Goal: Task Accomplishment & Management: Use online tool/utility

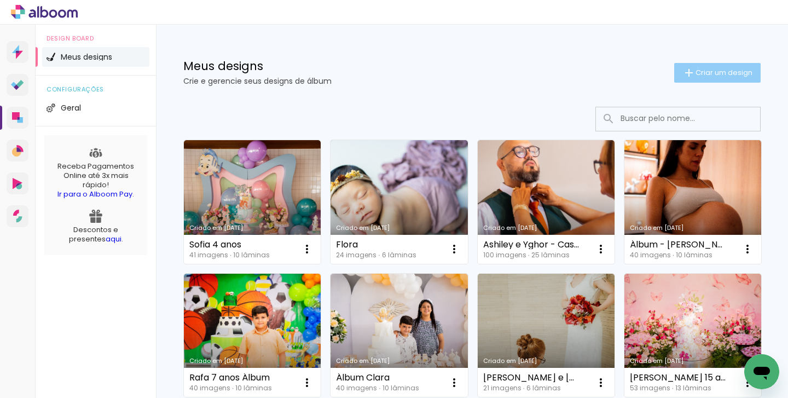
click at [696, 69] on span "Criar um design" at bounding box center [724, 72] width 57 height 7
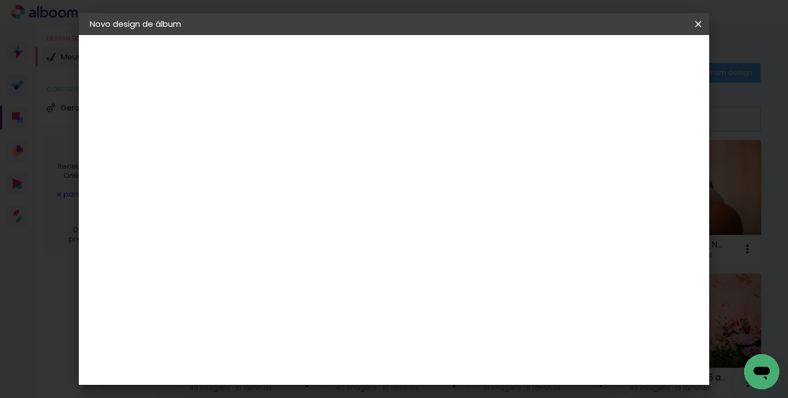
click at [269, 154] on input at bounding box center [269, 146] width 0 height 17
type input "[PERSON_NAME] e [PERSON_NAME]"
type paper-input "[PERSON_NAME] e [PERSON_NAME]"
click at [381, 65] on paper-button "Avançar" at bounding box center [354, 58] width 54 height 19
click at [352, 214] on input at bounding box center [296, 208] width 111 height 14
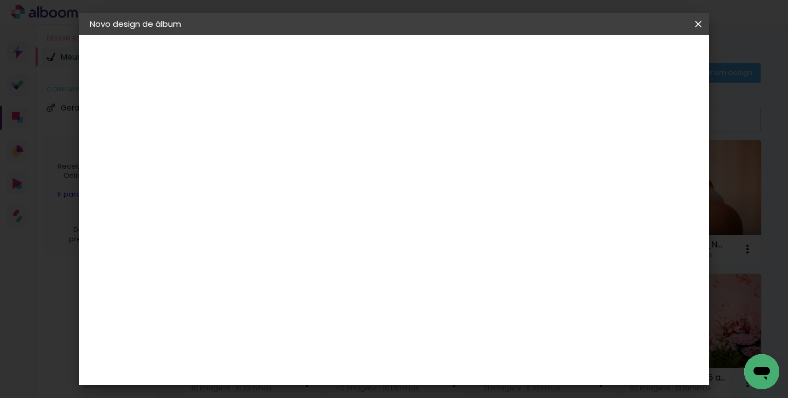
type input "mega"
type paper-input "mega"
click at [289, 251] on div "Mega Album" at bounding box center [276, 250] width 28 height 18
click at [444, 175] on paper-item "Tamanho Livre" at bounding box center [395, 166] width 97 height 24
click at [0, 0] on slot "Avançar" at bounding box center [0, 0] width 0 height 0
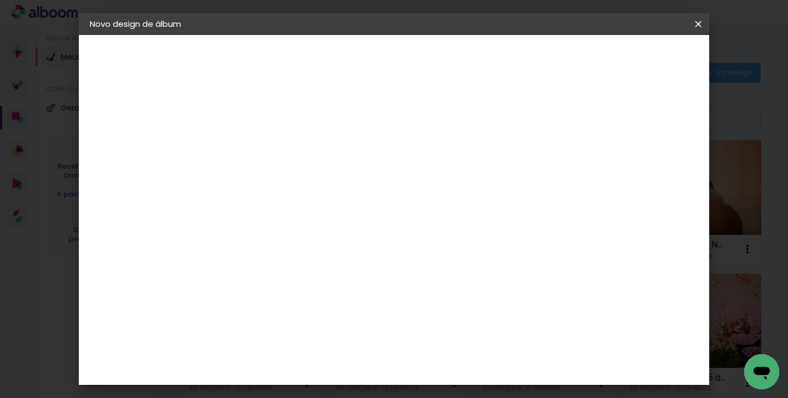
scroll to position [72, 0]
click at [464, 346] on input "60" at bounding box center [458, 348] width 28 height 16
drag, startPoint x: 463, startPoint y: 346, endPoint x: 444, endPoint y: 345, distance: 19.2
click at [444, 345] on input "60" at bounding box center [458, 348] width 28 height 16
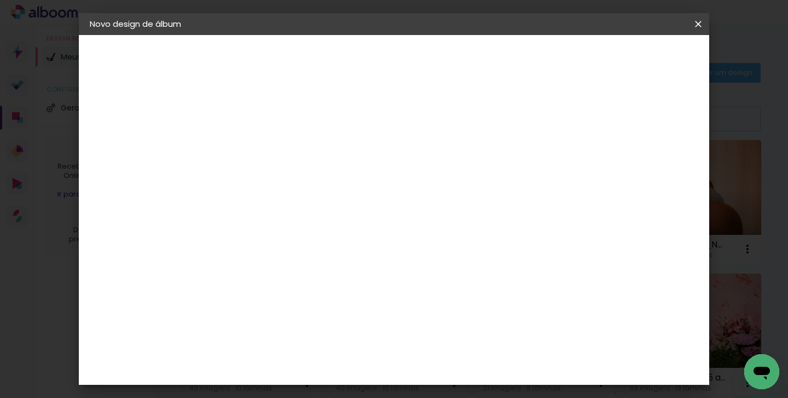
type input "50"
type paper-input "50"
click at [241, 280] on input "30" at bounding box center [234, 279] width 28 height 16
type input "20"
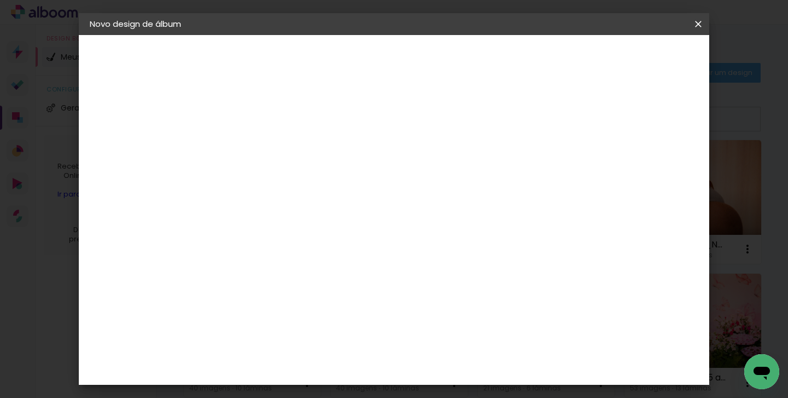
type paper-input "20"
click at [638, 54] on span "Iniciar design" at bounding box center [613, 58] width 50 height 8
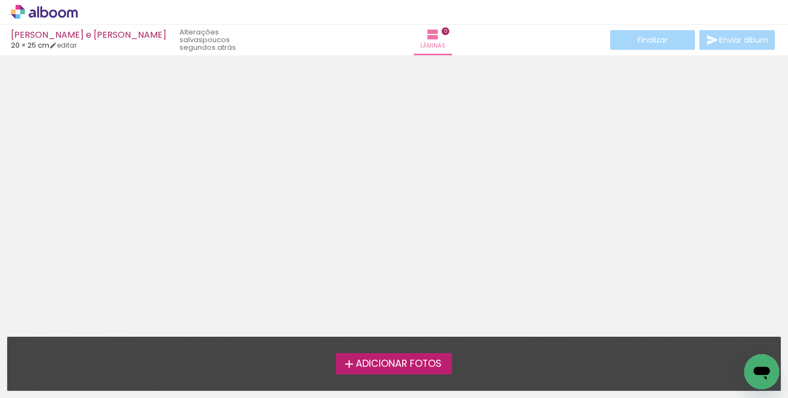
click at [376, 362] on span "Adicionar Fotos" at bounding box center [399, 364] width 86 height 10
click at [0, 0] on input "file" at bounding box center [0, 0] width 0 height 0
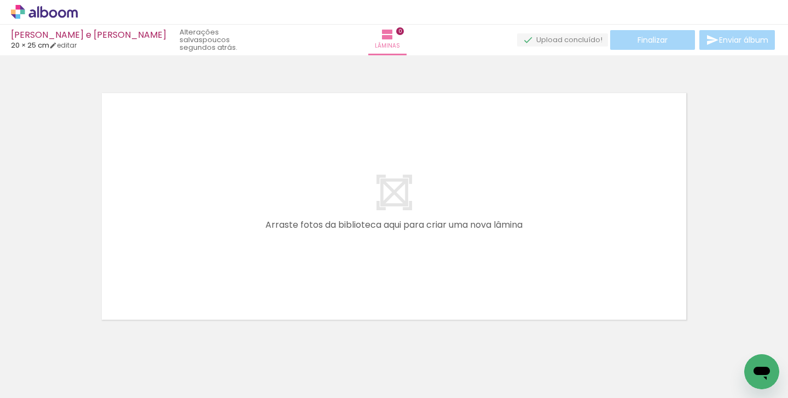
scroll to position [14, 0]
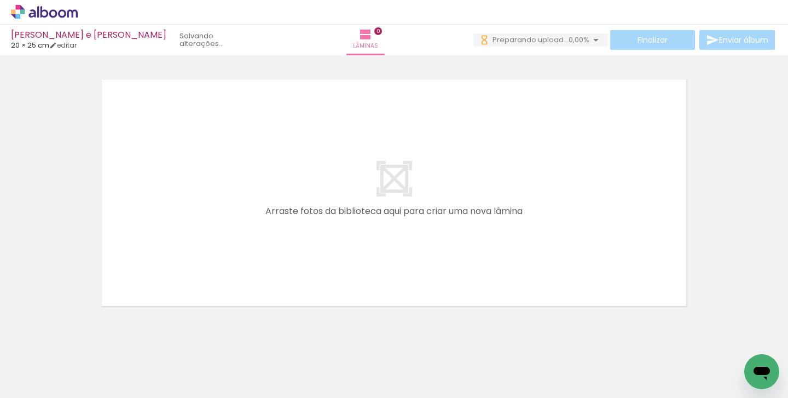
click at [121, 358] on div at bounding box center [109, 361] width 36 height 54
click at [240, 367] on div at bounding box center [232, 361] width 36 height 54
drag, startPoint x: 107, startPoint y: 358, endPoint x: 171, endPoint y: 238, distance: 136.4
click at [171, 238] on quentale-workspace at bounding box center [394, 199] width 788 height 398
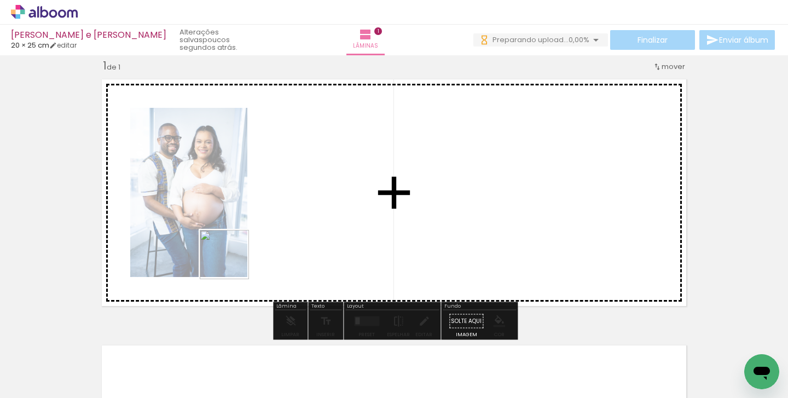
drag, startPoint x: 170, startPoint y: 372, endPoint x: 233, endPoint y: 263, distance: 125.8
click at [233, 263] on quentale-workspace at bounding box center [394, 199] width 788 height 398
drag, startPoint x: 235, startPoint y: 358, endPoint x: 416, endPoint y: 224, distance: 225.3
click at [416, 224] on quentale-workspace at bounding box center [394, 199] width 788 height 398
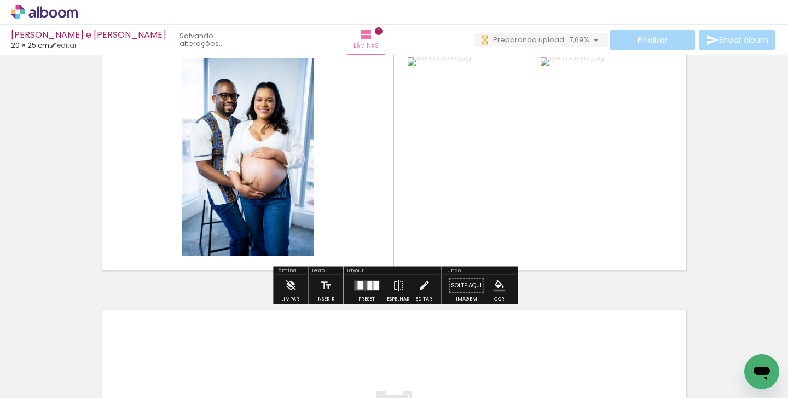
scroll to position [58, 0]
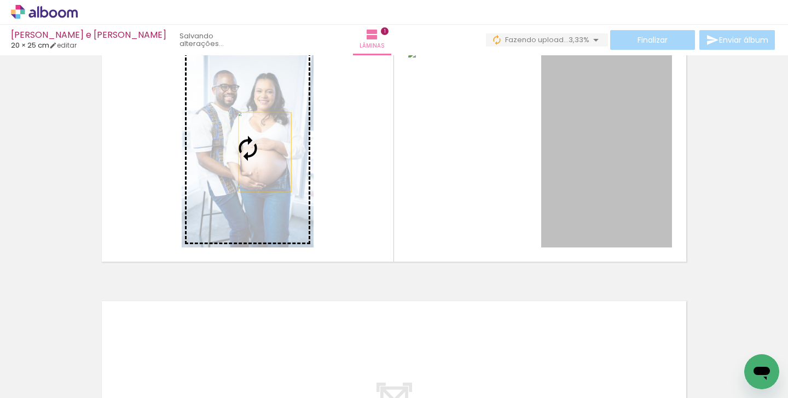
drag, startPoint x: 636, startPoint y: 148, endPoint x: 265, endPoint y: 152, distance: 371.6
click at [0, 0] on slot at bounding box center [0, 0] width 0 height 0
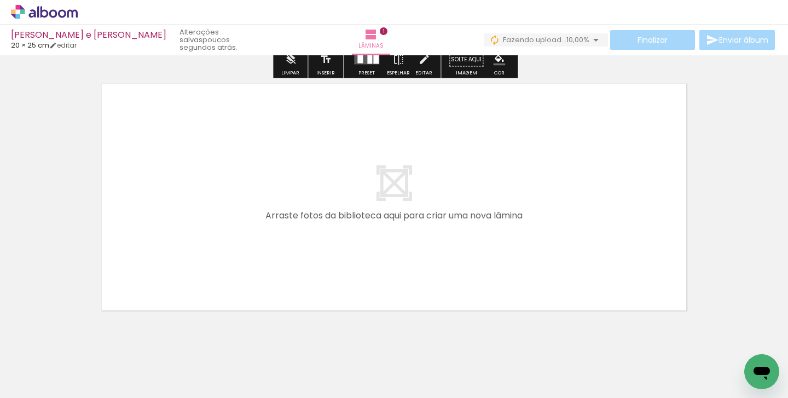
scroll to position [283, 0]
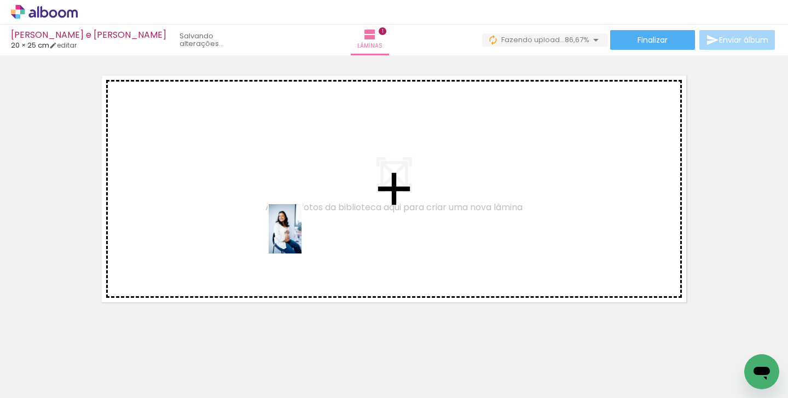
drag, startPoint x: 303, startPoint y: 356, endPoint x: 302, endPoint y: 236, distance: 119.3
click at [302, 236] on quentale-workspace at bounding box center [394, 199] width 788 height 398
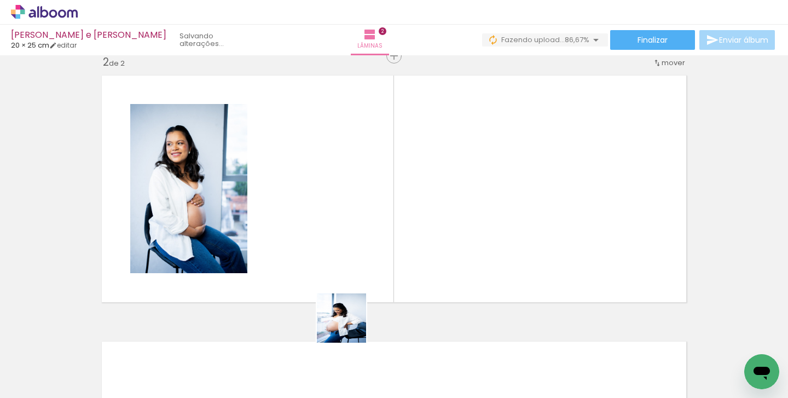
scroll to position [280, 0]
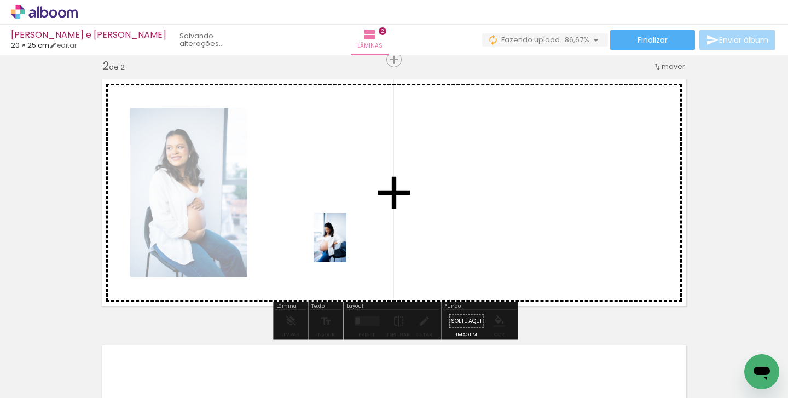
drag, startPoint x: 353, startPoint y: 360, endPoint x: 346, endPoint y: 246, distance: 114.0
click at [346, 246] on quentale-workspace at bounding box center [394, 199] width 788 height 398
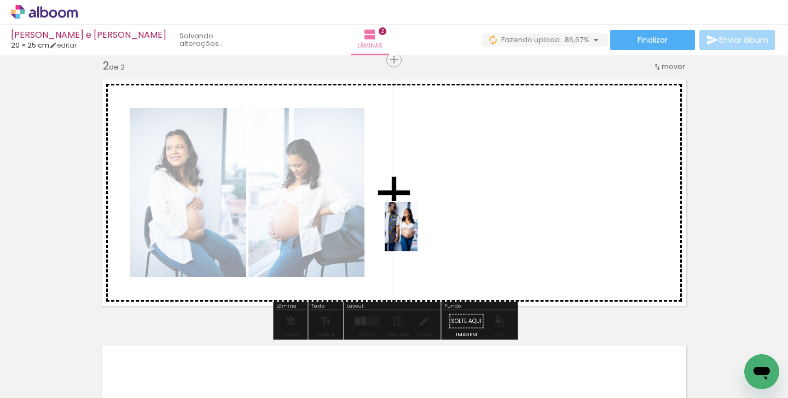
drag, startPoint x: 415, startPoint y: 356, endPoint x: 418, endPoint y: 235, distance: 121.5
click at [418, 235] on quentale-workspace at bounding box center [394, 199] width 788 height 398
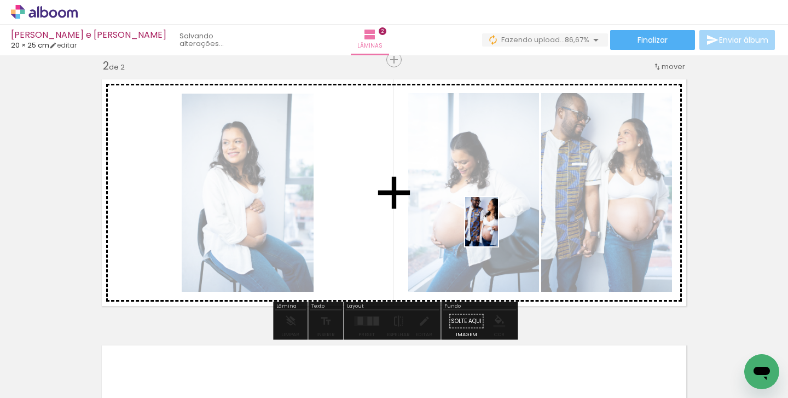
drag, startPoint x: 477, startPoint y: 362, endPoint x: 499, endPoint y: 229, distance: 134.2
click at [499, 229] on quentale-workspace at bounding box center [394, 199] width 788 height 398
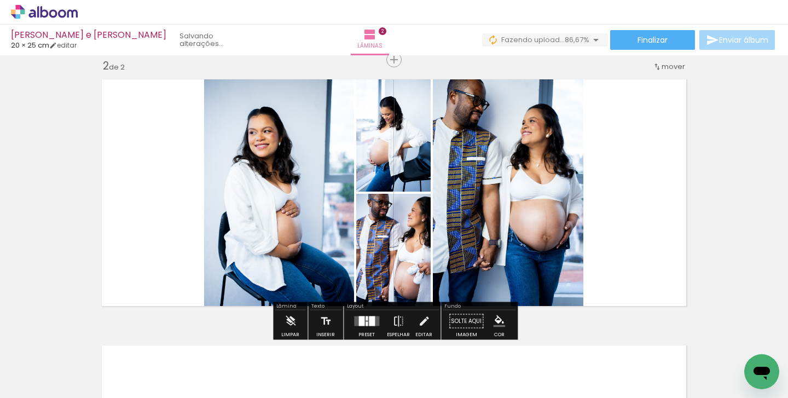
click at [360, 316] on div at bounding box center [367, 321] width 30 height 22
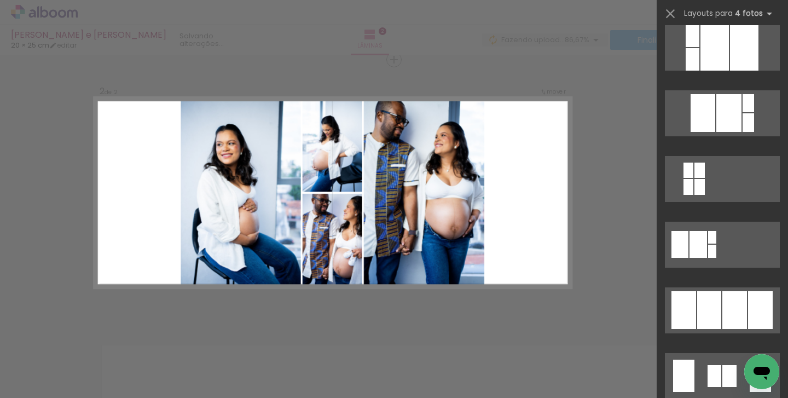
scroll to position [538, 0]
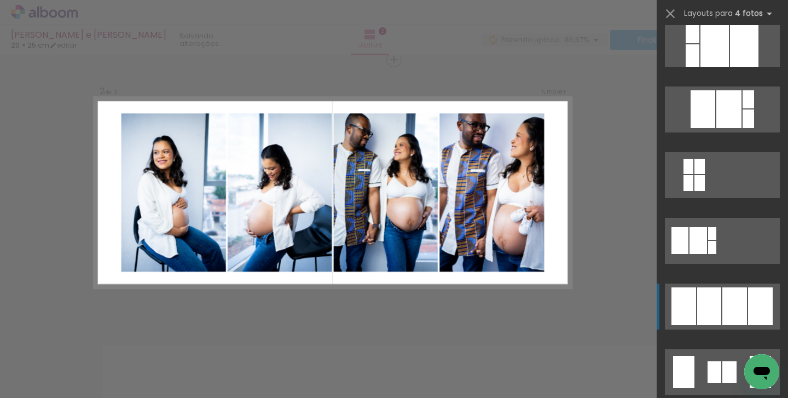
click at [735, 292] on div at bounding box center [734, 306] width 25 height 38
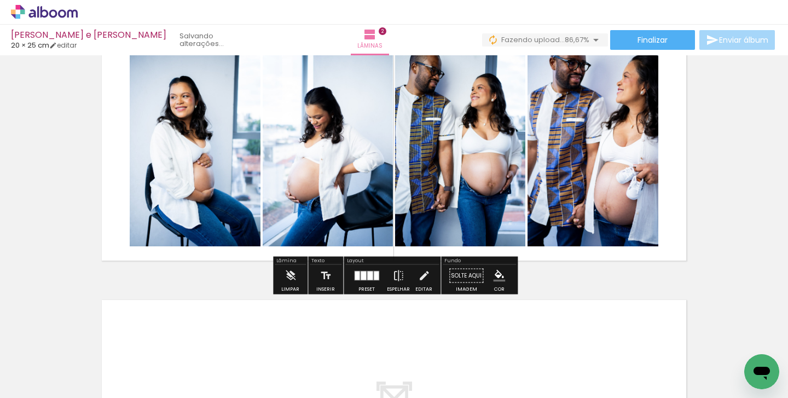
scroll to position [324, 0]
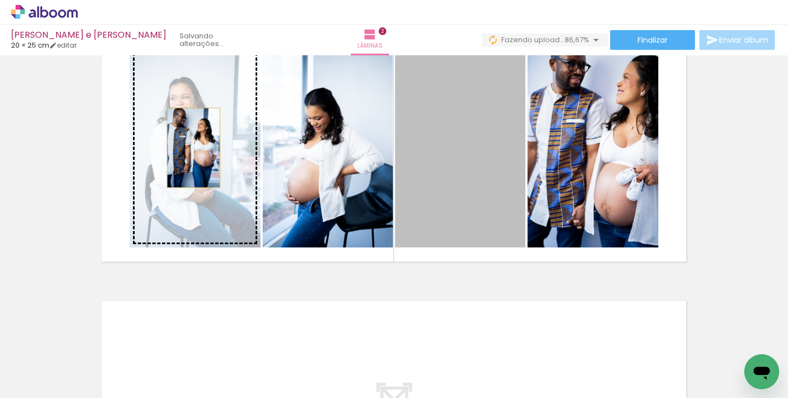
drag, startPoint x: 468, startPoint y: 168, endPoint x: 192, endPoint y: 150, distance: 276.9
click at [0, 0] on slot at bounding box center [0, 0] width 0 height 0
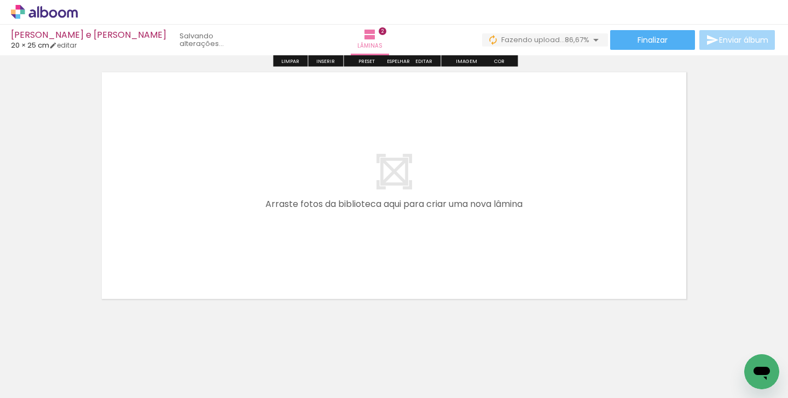
scroll to position [553, 0]
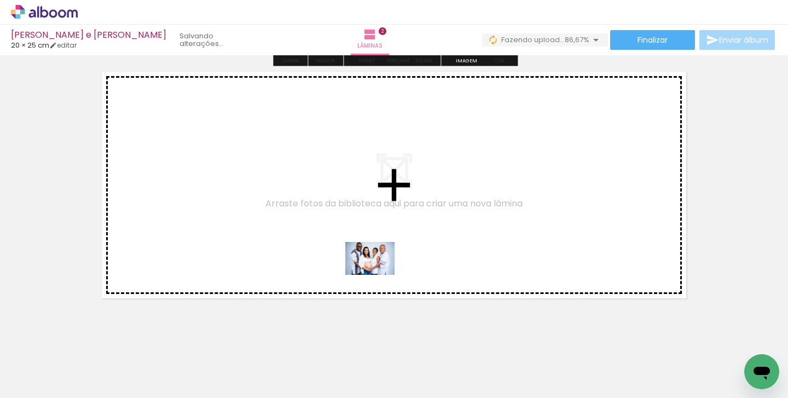
drag, startPoint x: 538, startPoint y: 367, endPoint x: 374, endPoint y: 271, distance: 190.1
click at [374, 271] on quentale-workspace at bounding box center [394, 199] width 788 height 398
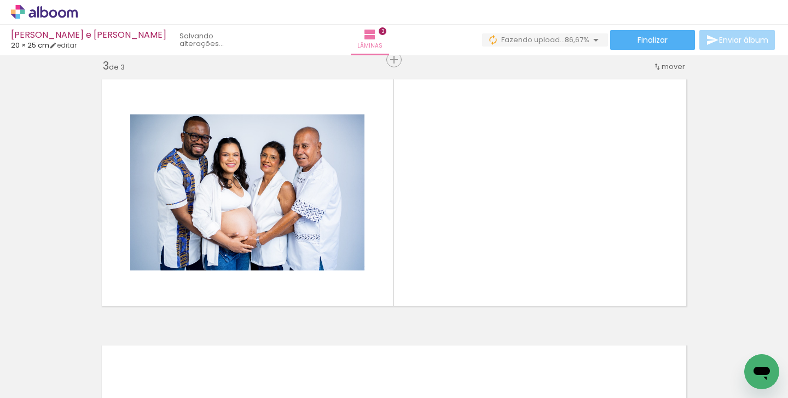
scroll to position [546, 0]
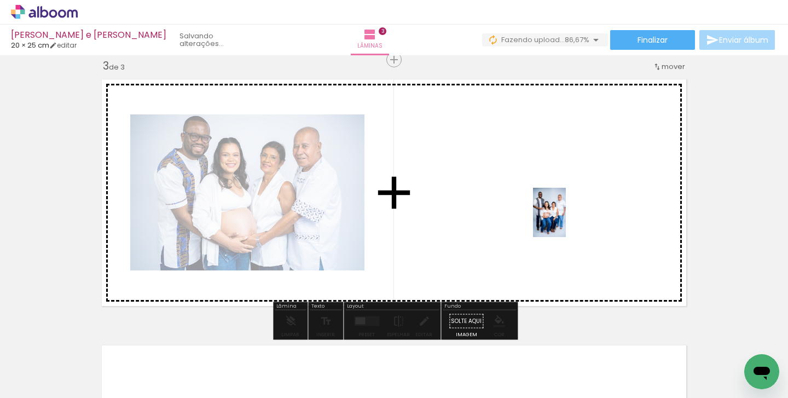
drag, startPoint x: 609, startPoint y: 368, endPoint x: 562, endPoint y: 215, distance: 159.8
click at [562, 215] on quentale-workspace at bounding box center [394, 199] width 788 height 398
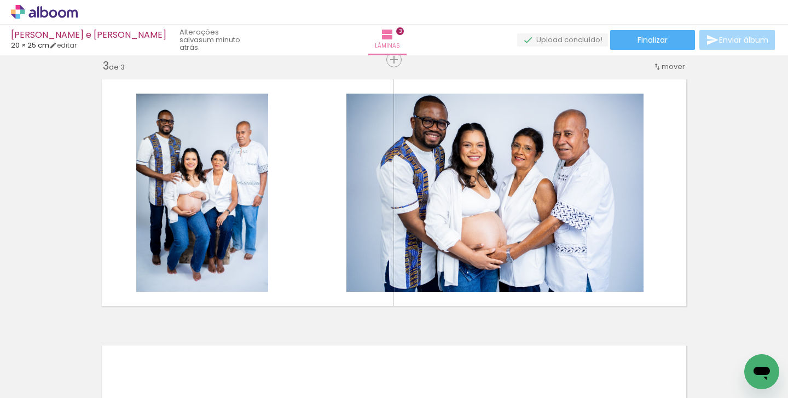
scroll to position [0, 222]
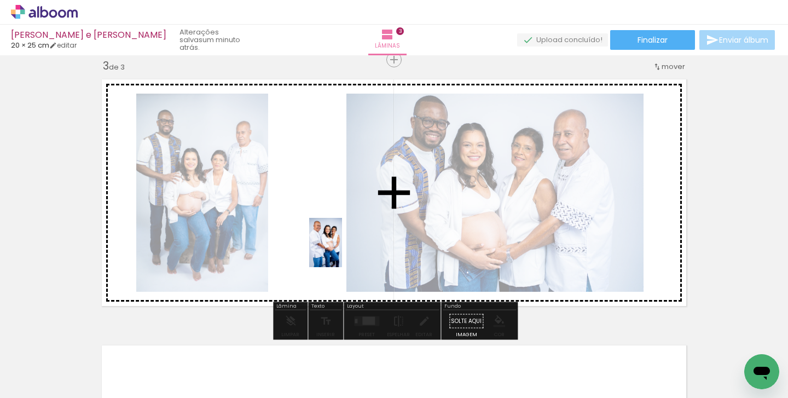
drag, startPoint x: 514, startPoint y: 364, endPoint x: 342, endPoint y: 251, distance: 206.3
click at [342, 251] on quentale-workspace at bounding box center [394, 199] width 788 height 398
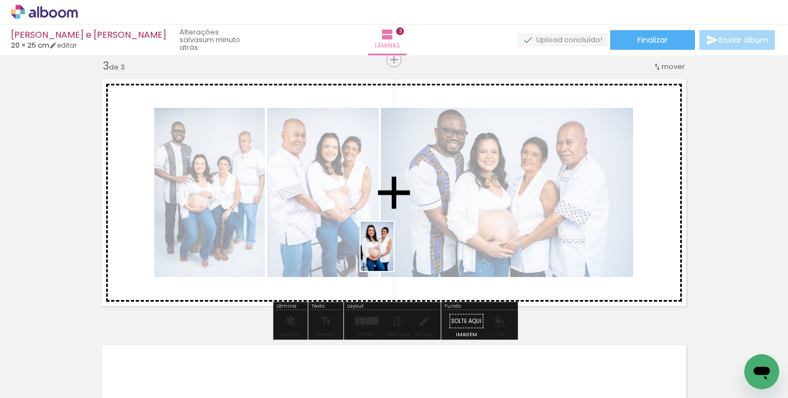
drag, startPoint x: 442, startPoint y: 365, endPoint x: 393, endPoint y: 254, distance: 121.5
click at [393, 254] on quentale-workspace at bounding box center [394, 199] width 788 height 398
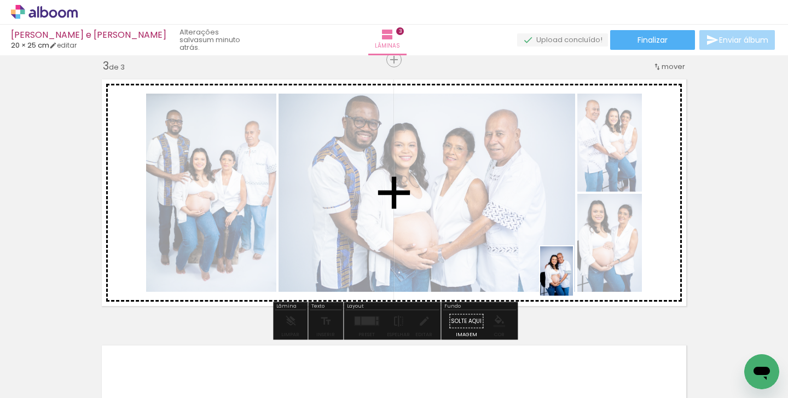
drag, startPoint x: 563, startPoint y: 369, endPoint x: 573, endPoint y: 279, distance: 91.4
click at [573, 279] on quentale-workspace at bounding box center [394, 199] width 788 height 398
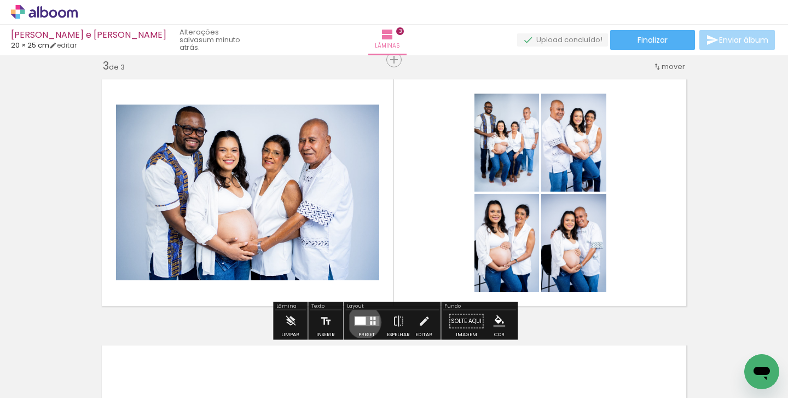
click at [362, 322] on div at bounding box center [360, 321] width 11 height 8
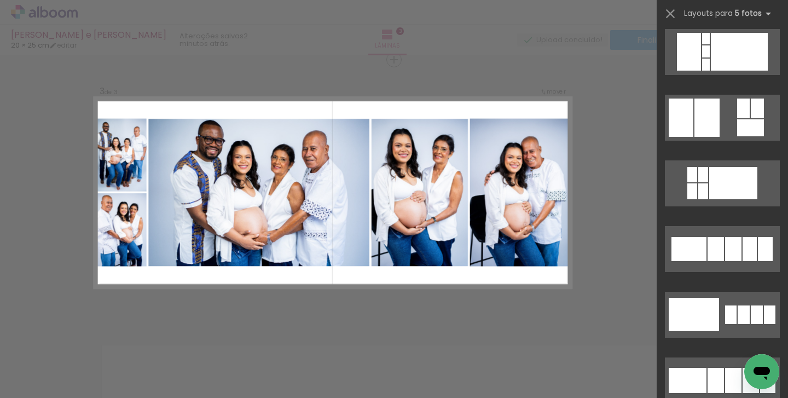
scroll to position [468, 0]
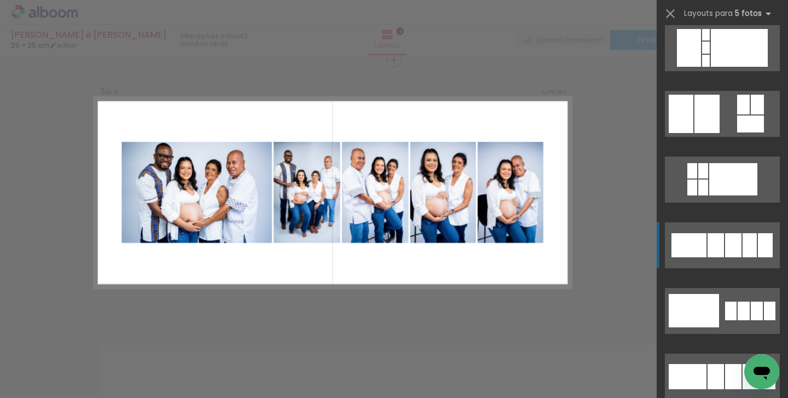
click at [720, 242] on div at bounding box center [716, 245] width 16 height 24
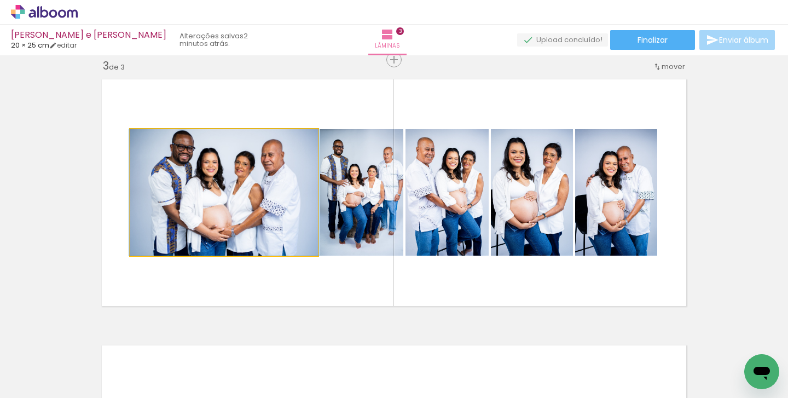
click at [260, 206] on quentale-photo at bounding box center [224, 192] width 188 height 126
drag, startPoint x: 275, startPoint y: 207, endPoint x: 222, endPoint y: 203, distance: 53.3
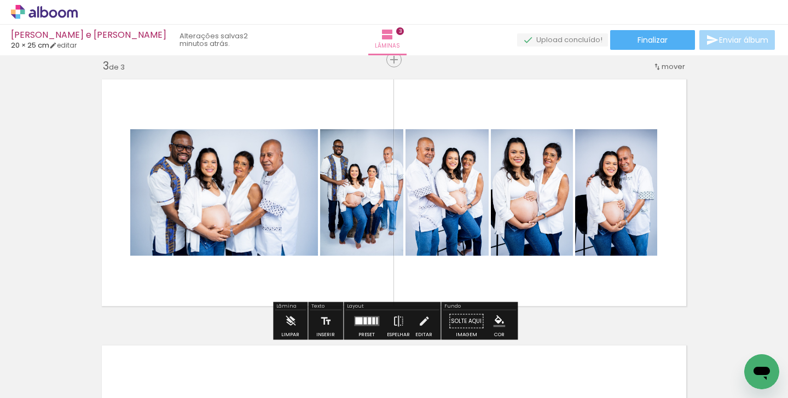
click at [363, 309] on div "Layout" at bounding box center [392, 307] width 94 height 7
click at [363, 321] on div at bounding box center [364, 320] width 3 height 7
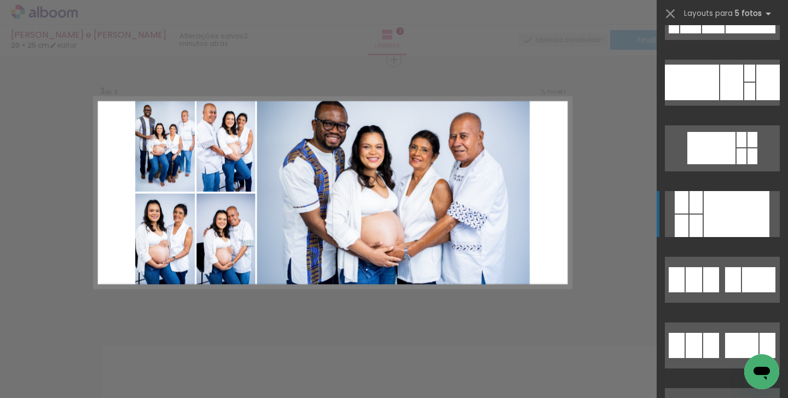
scroll to position [2476, 0]
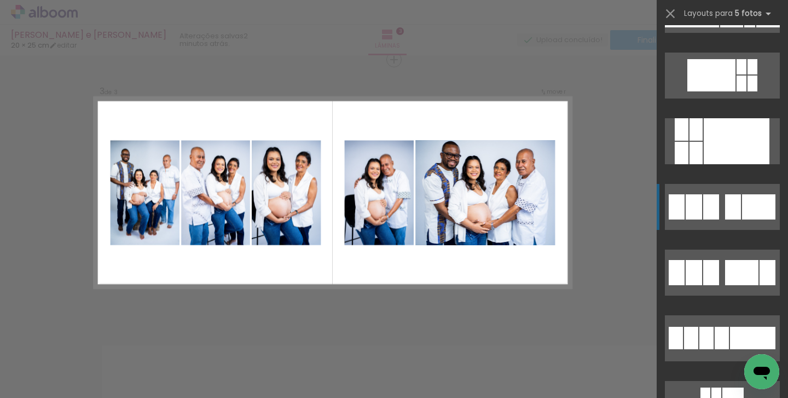
click at [733, 207] on div at bounding box center [733, 206] width 16 height 25
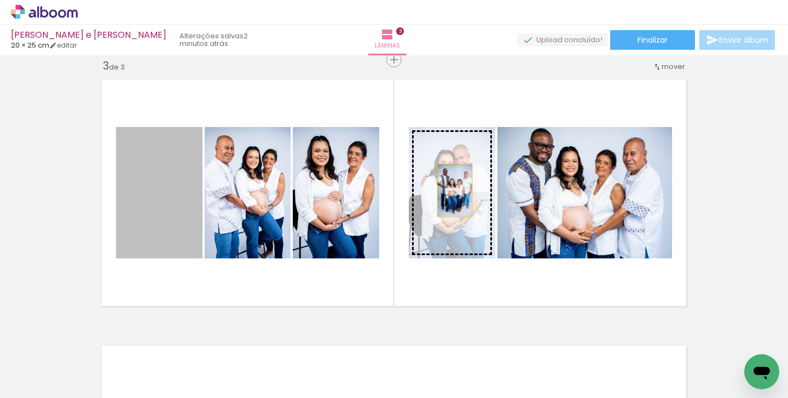
drag, startPoint x: 160, startPoint y: 199, endPoint x: 455, endPoint y: 190, distance: 294.5
click at [0, 0] on slot at bounding box center [0, 0] width 0 height 0
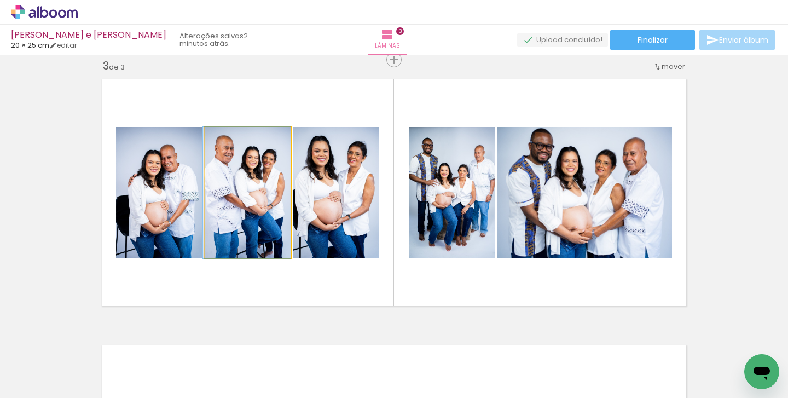
drag, startPoint x: 260, startPoint y: 215, endPoint x: 235, endPoint y: 202, distance: 27.7
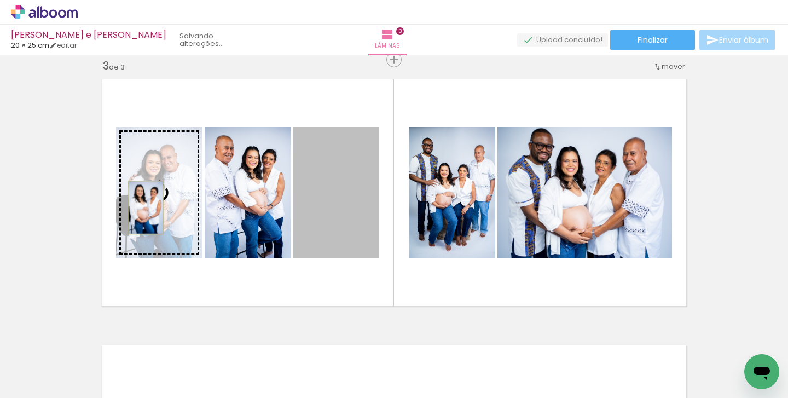
drag, startPoint x: 314, startPoint y: 213, endPoint x: 146, endPoint y: 207, distance: 168.1
click at [0, 0] on slot at bounding box center [0, 0] width 0 height 0
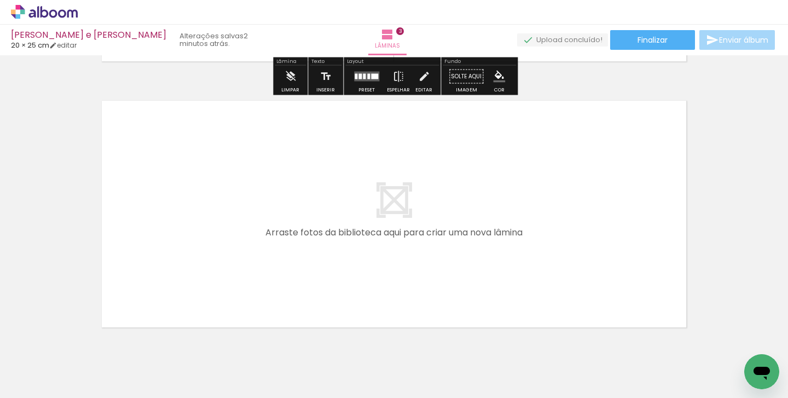
scroll to position [796, 0]
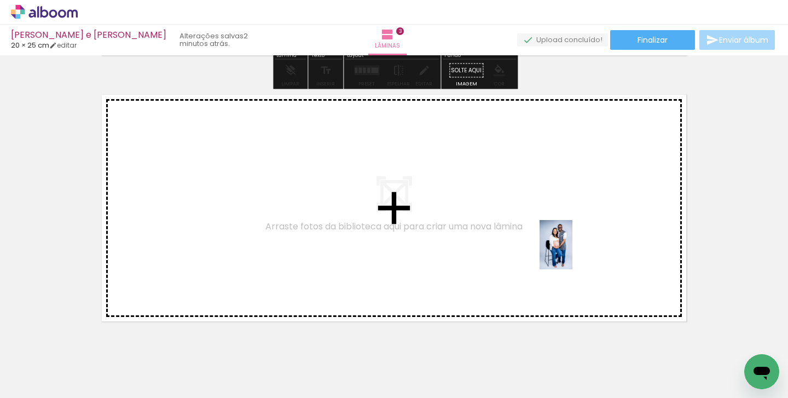
drag, startPoint x: 627, startPoint y: 355, endPoint x: 572, endPoint y: 253, distance: 115.3
click at [572, 253] on quentale-workspace at bounding box center [394, 199] width 788 height 398
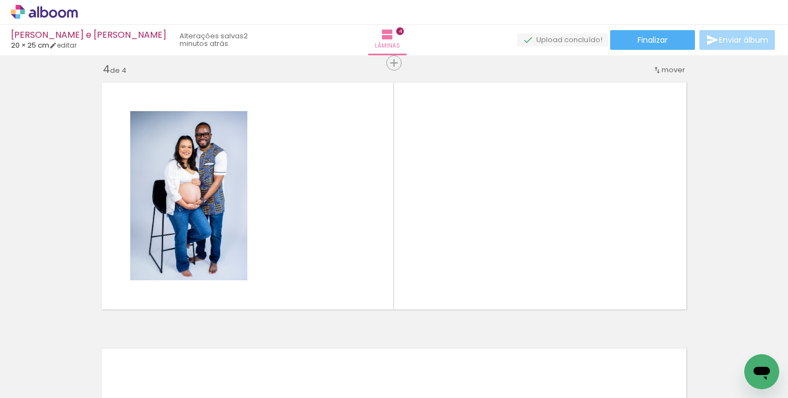
scroll to position [812, 0]
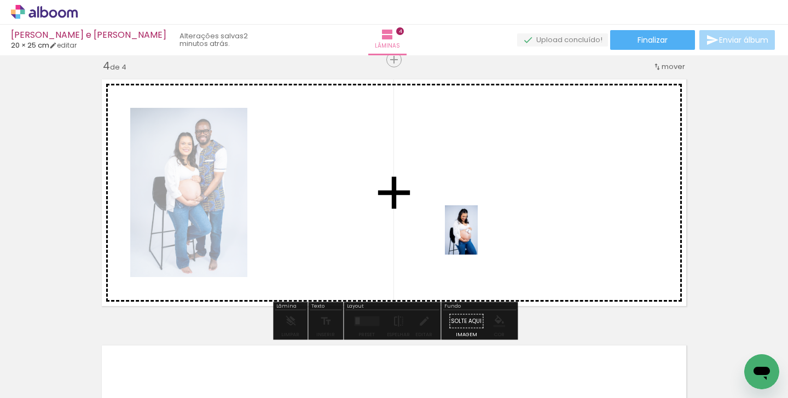
drag, startPoint x: 679, startPoint y: 364, endPoint x: 473, endPoint y: 236, distance: 242.8
click at [473, 236] on quentale-workspace at bounding box center [394, 199] width 788 height 398
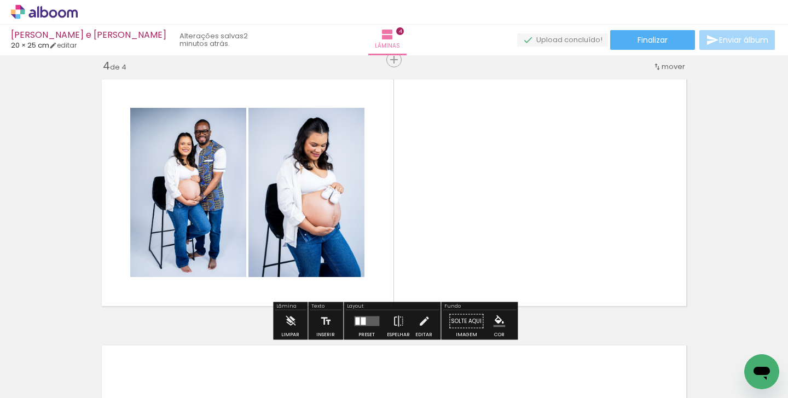
scroll to position [0, 403]
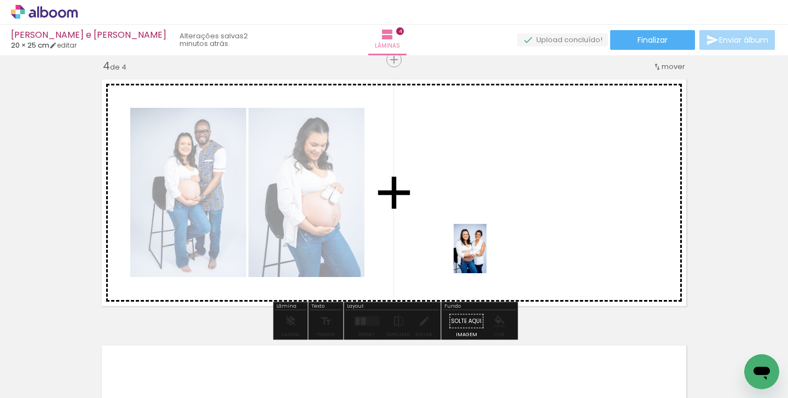
drag, startPoint x: 572, startPoint y: 370, endPoint x: 486, endPoint y: 257, distance: 142.6
click at [486, 257] on quentale-workspace at bounding box center [394, 199] width 788 height 398
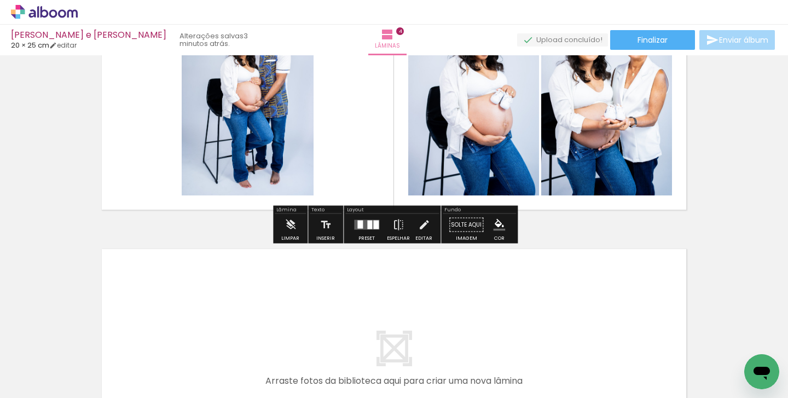
scroll to position [943, 0]
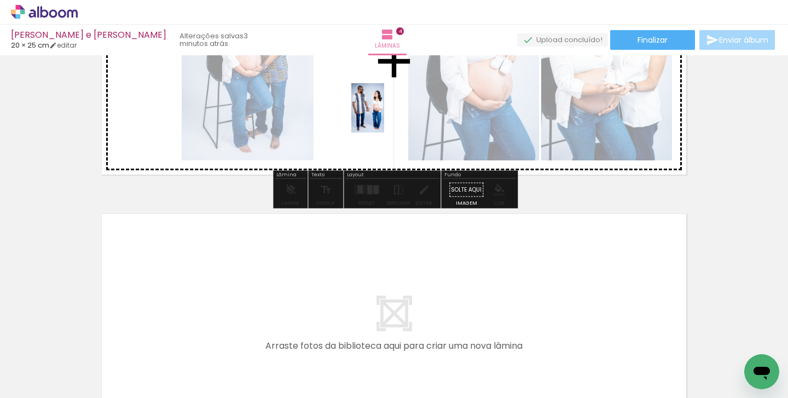
drag, startPoint x: 630, startPoint y: 363, endPoint x: 384, endPoint y: 116, distance: 348.6
click at [384, 116] on quentale-workspace at bounding box center [394, 199] width 788 height 398
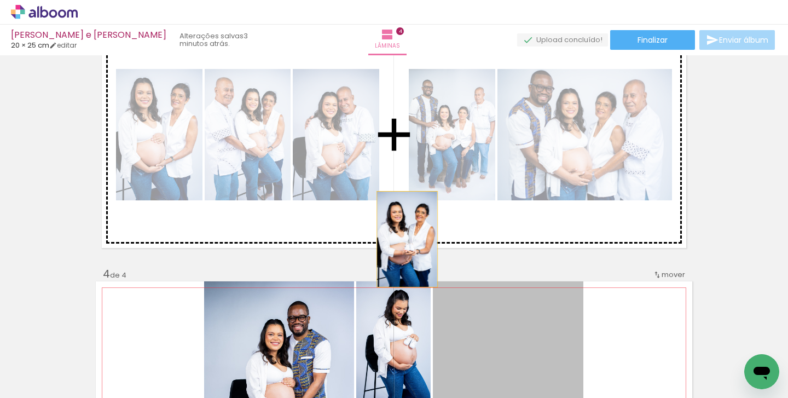
scroll to position [566, 0]
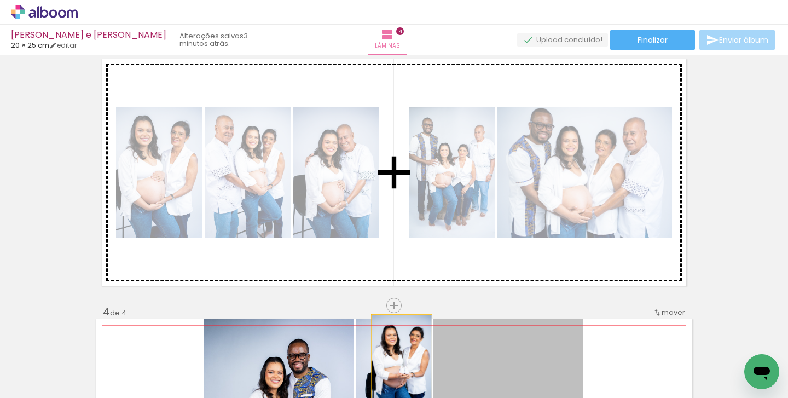
drag, startPoint x: 473, startPoint y: 202, endPoint x: 401, endPoint y: 148, distance: 90.7
click at [401, 148] on div "Inserir lâmina 1 de 4 Inserir lâmina 2 de 4 Inserir lâmina 3 de 4 Inserir lâmin…" at bounding box center [394, 158] width 788 height 1330
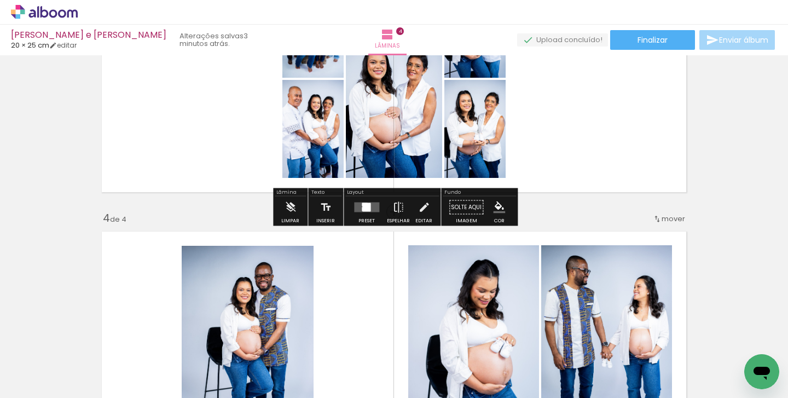
scroll to position [655, 0]
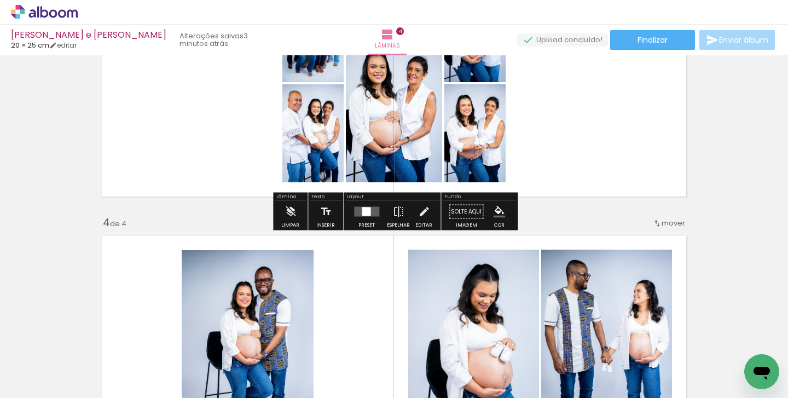
click at [367, 212] on div at bounding box center [366, 212] width 8 height 8
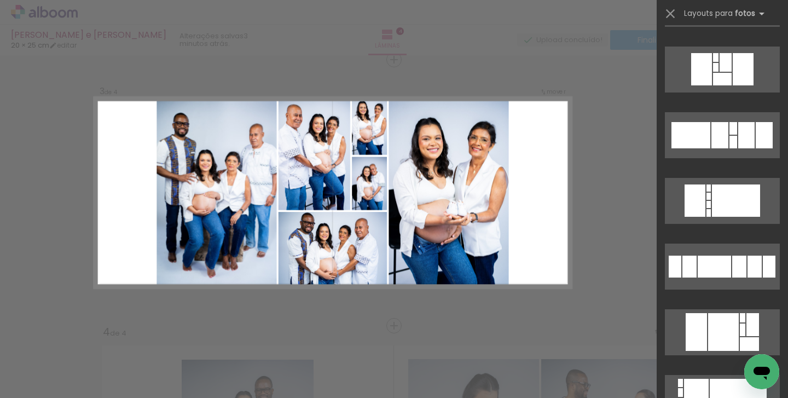
scroll to position [1525, 0]
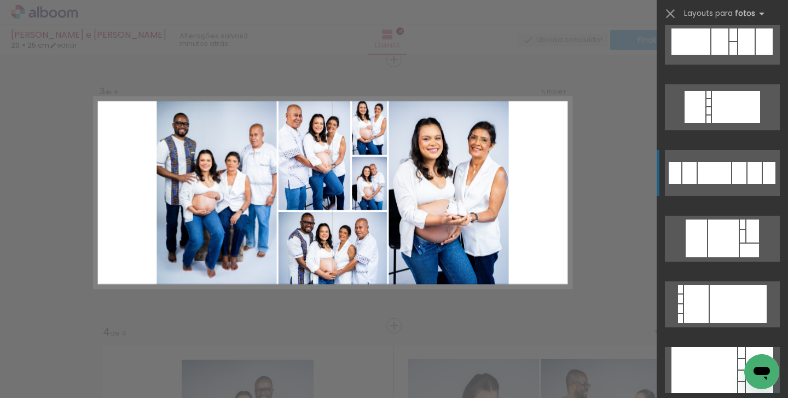
click at [744, 166] on div at bounding box center [739, 173] width 14 height 22
click at [736, 175] on div at bounding box center [739, 173] width 14 height 22
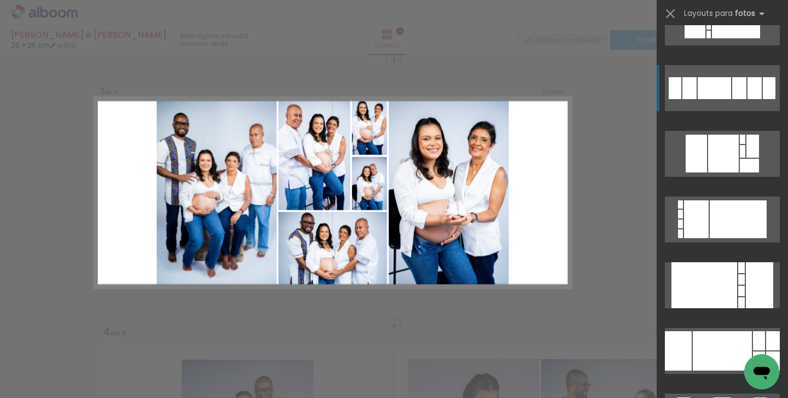
scroll to position [1685, 0]
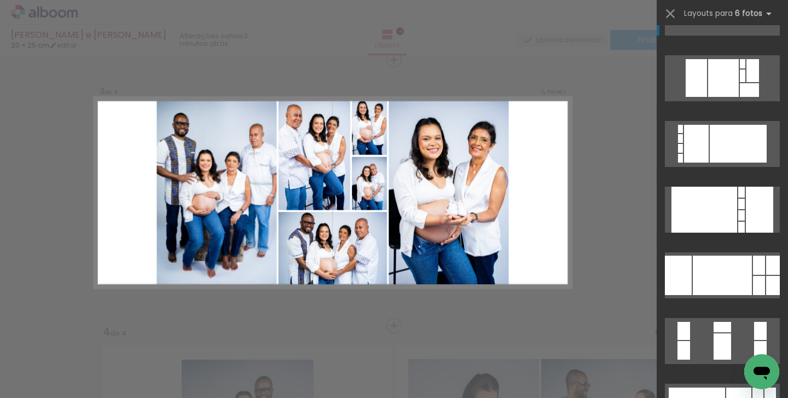
click at [512, 201] on quentale-layouter at bounding box center [332, 192] width 477 height 191
click at [573, 179] on div "Confirmar Cancelar" at bounding box center [394, 188] width 788 height 1356
click at [573, 179] on div "Inserir lâmina 1 de 4 Inserir lâmina 2 de 4 Inserir lâmina 3 de 4 Inserir lâmin…" at bounding box center [394, 179] width 788 height 1330
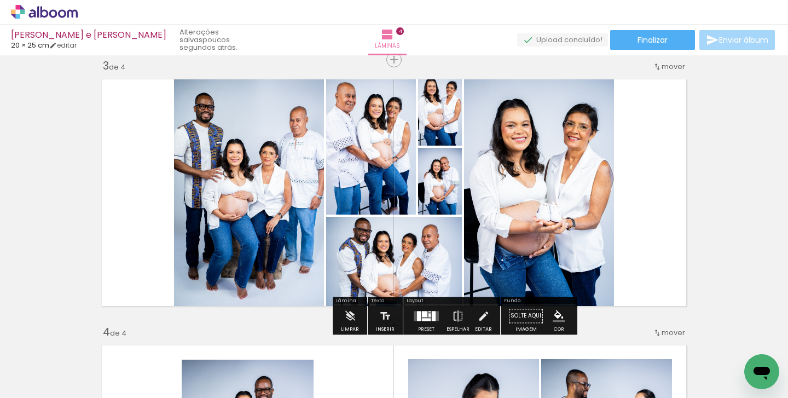
click at [598, 97] on quentale-layouter at bounding box center [394, 192] width 596 height 239
click at [422, 322] on div at bounding box center [427, 316] width 30 height 22
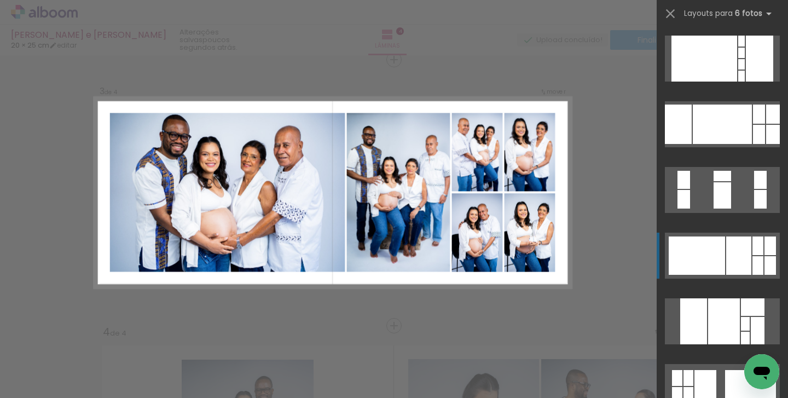
scroll to position [1839, 0]
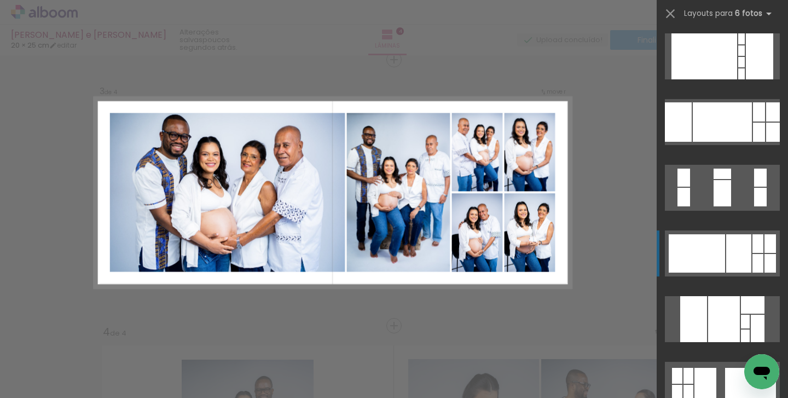
click at [737, 259] on div at bounding box center [738, 253] width 25 height 38
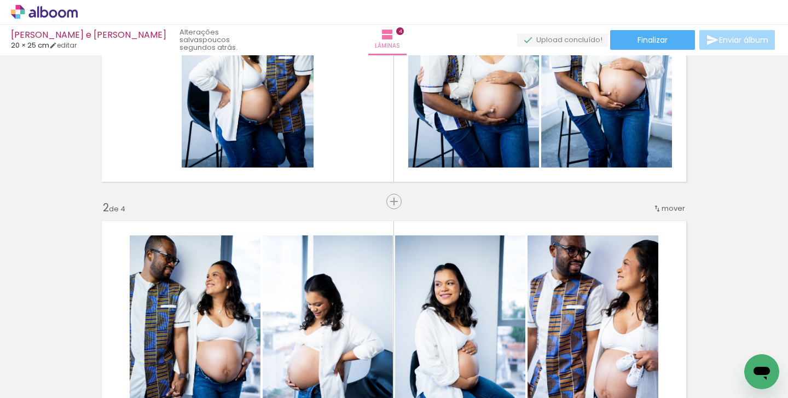
scroll to position [131, 0]
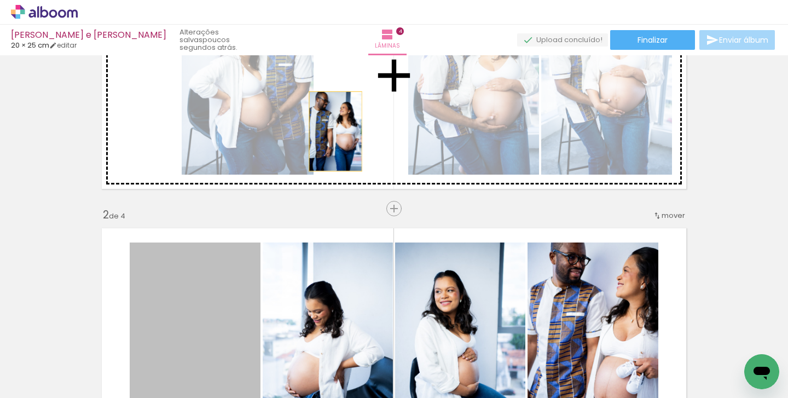
drag, startPoint x: 192, startPoint y: 280, endPoint x: 335, endPoint y: 131, distance: 206.7
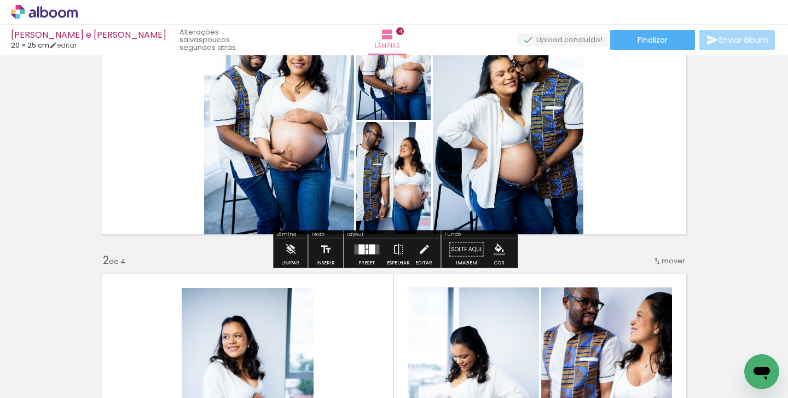
scroll to position [83, 0]
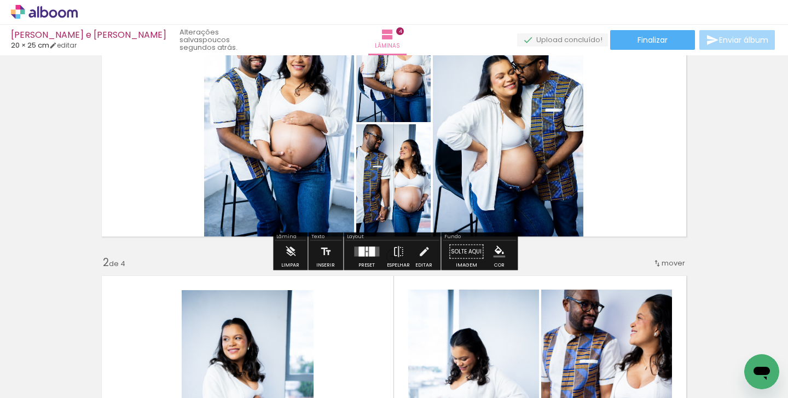
click at [368, 260] on div at bounding box center [367, 252] width 30 height 22
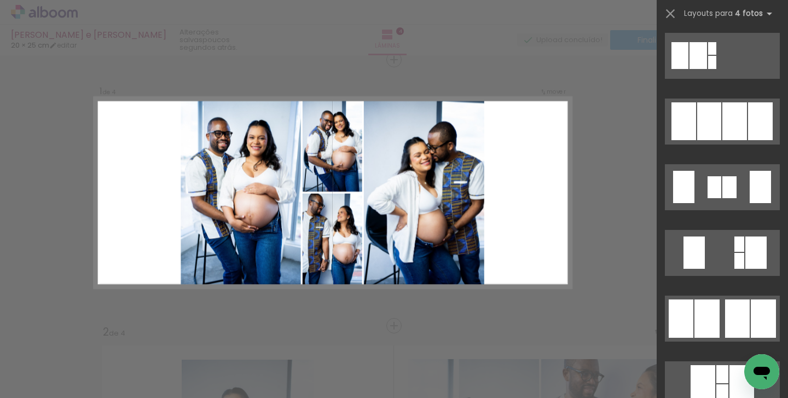
scroll to position [724, 0]
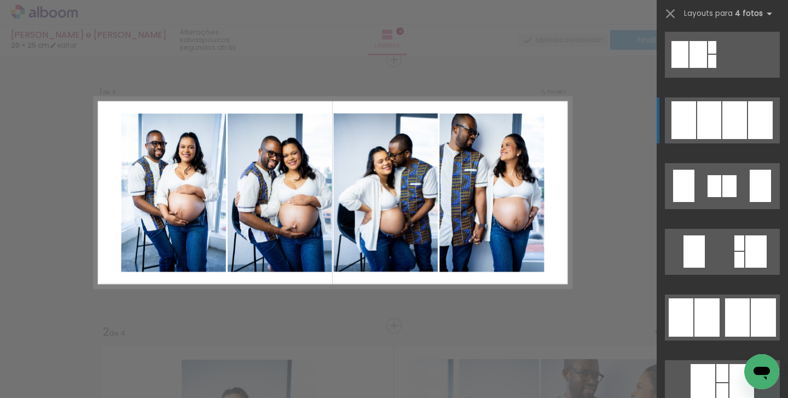
click at [740, 106] on div at bounding box center [734, 120] width 25 height 38
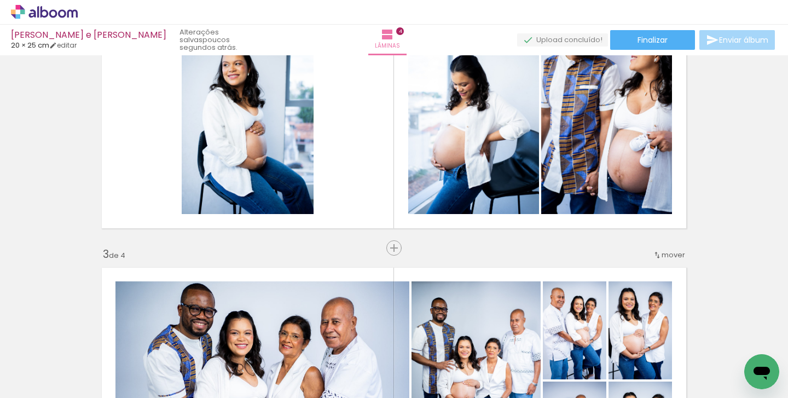
scroll to position [0, 670]
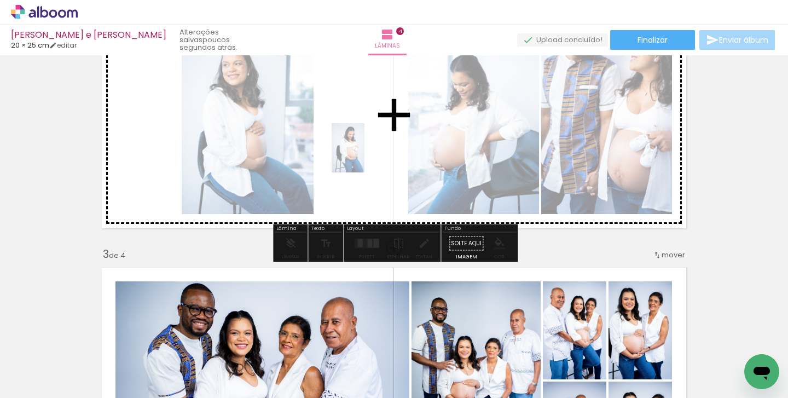
drag, startPoint x: 235, startPoint y: 368, endPoint x: 364, endPoint y: 156, distance: 248.5
click at [364, 156] on quentale-workspace at bounding box center [394, 199] width 788 height 398
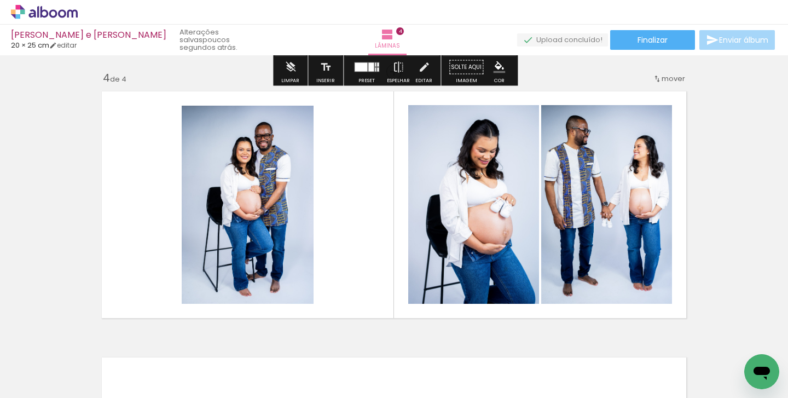
scroll to position [804, 0]
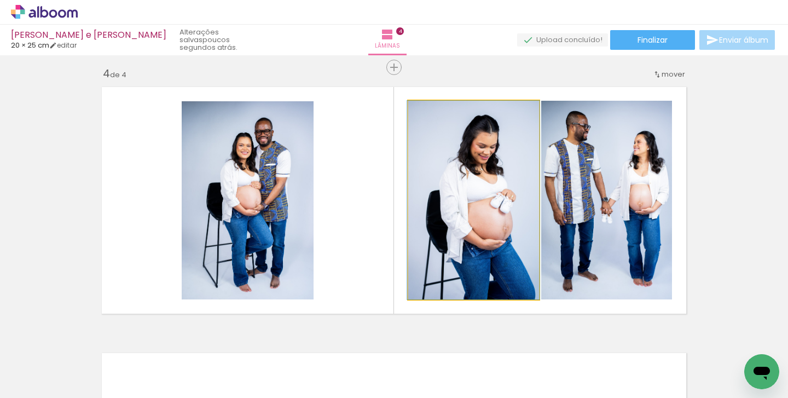
click at [455, 219] on quentale-photo at bounding box center [473, 200] width 131 height 199
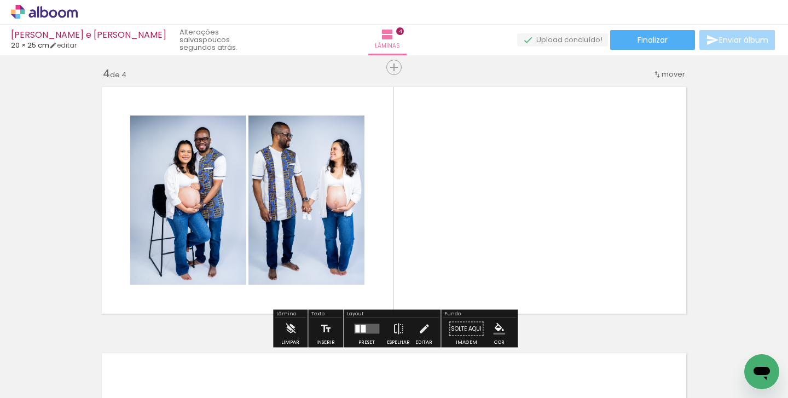
scroll to position [0, 670]
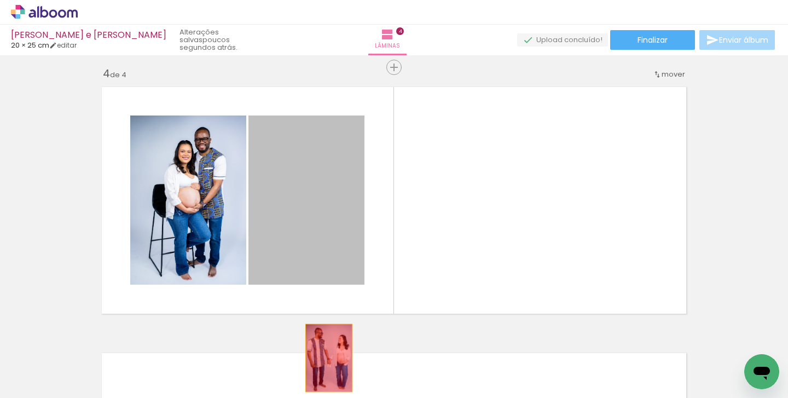
drag, startPoint x: 320, startPoint y: 207, endPoint x: 329, endPoint y: 358, distance: 150.7
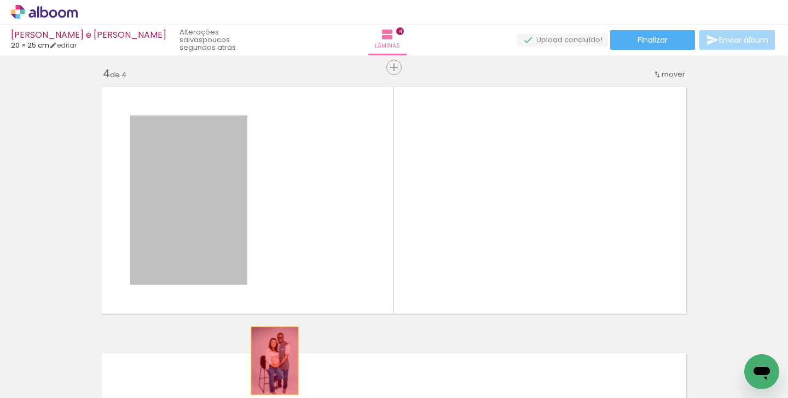
drag, startPoint x: 216, startPoint y: 198, endPoint x: 275, endPoint y: 361, distance: 172.7
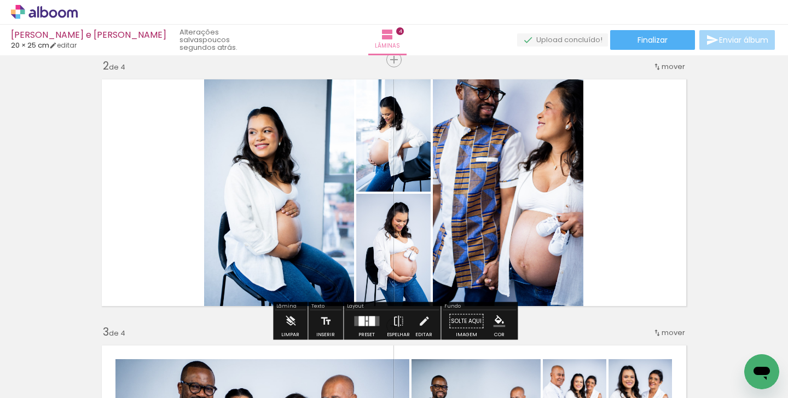
scroll to position [280, 0]
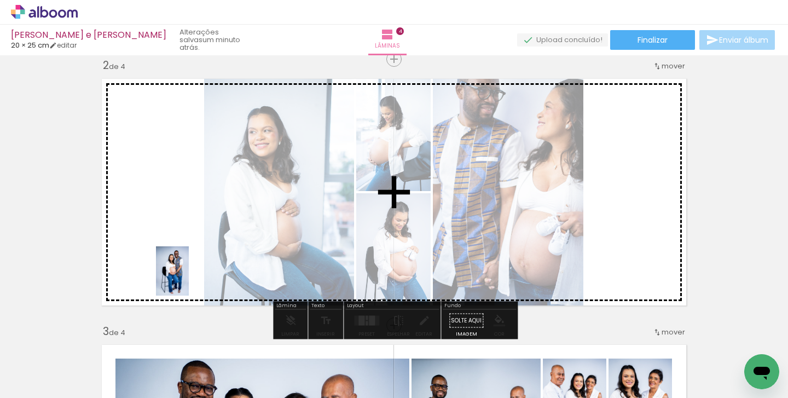
drag, startPoint x: 170, startPoint y: 376, endPoint x: 189, endPoint y: 279, distance: 99.8
click at [189, 279] on quentale-workspace at bounding box center [394, 199] width 788 height 398
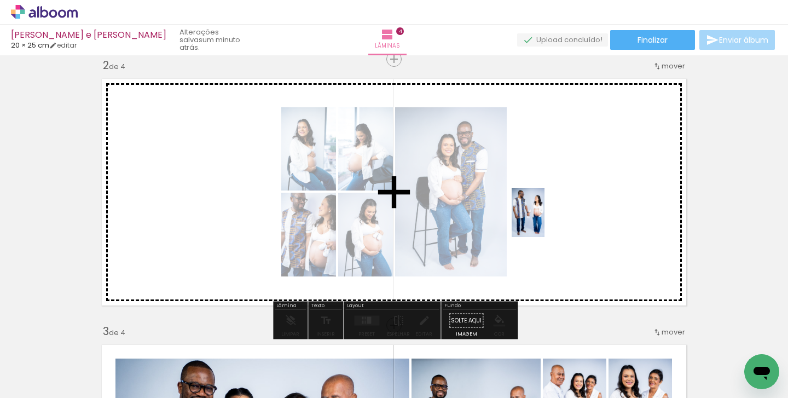
drag, startPoint x: 368, startPoint y: 371, endPoint x: 544, endPoint y: 221, distance: 231.7
click at [544, 221] on quentale-workspace at bounding box center [394, 199] width 788 height 398
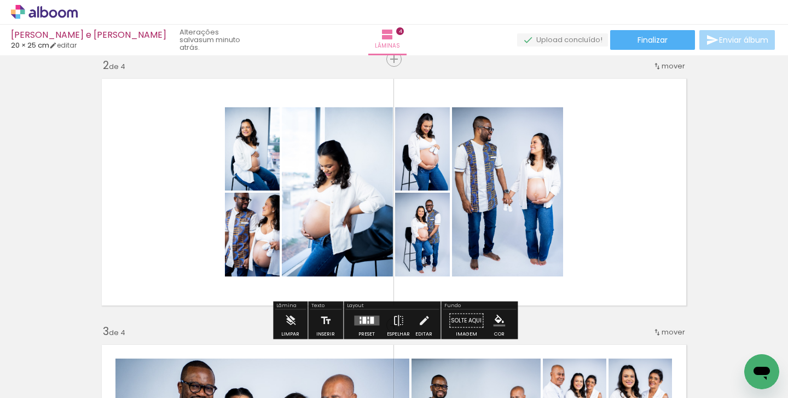
click at [362, 320] on div at bounding box center [364, 320] width 4 height 7
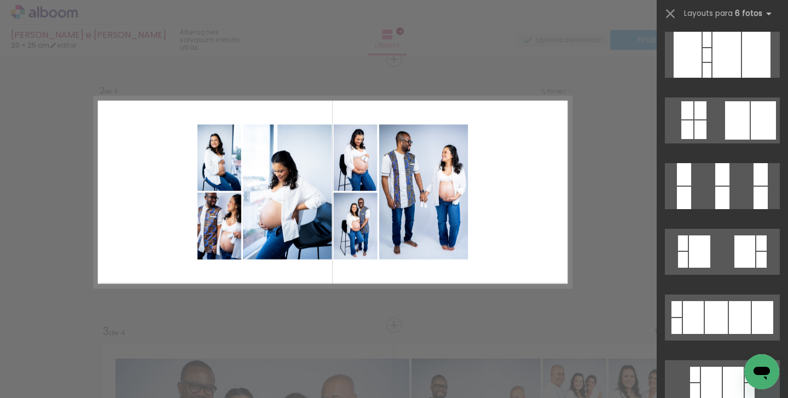
scroll to position [280, 0]
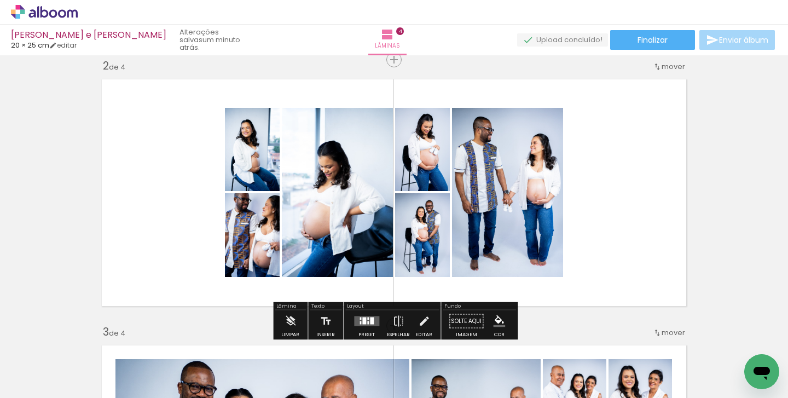
click at [370, 317] on div at bounding box center [372, 320] width 4 height 7
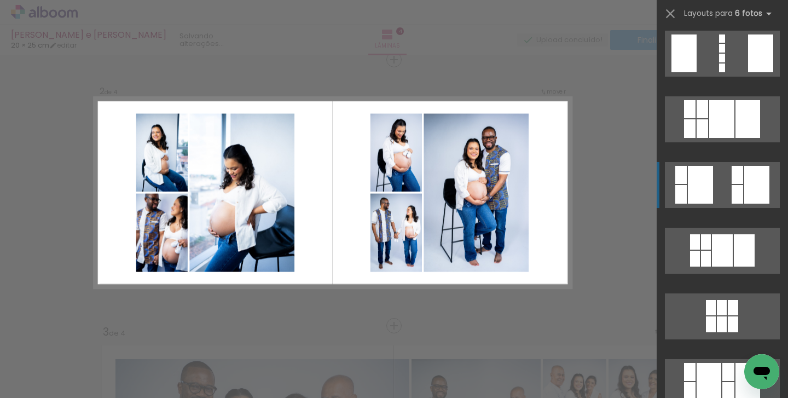
scroll to position [1319, 0]
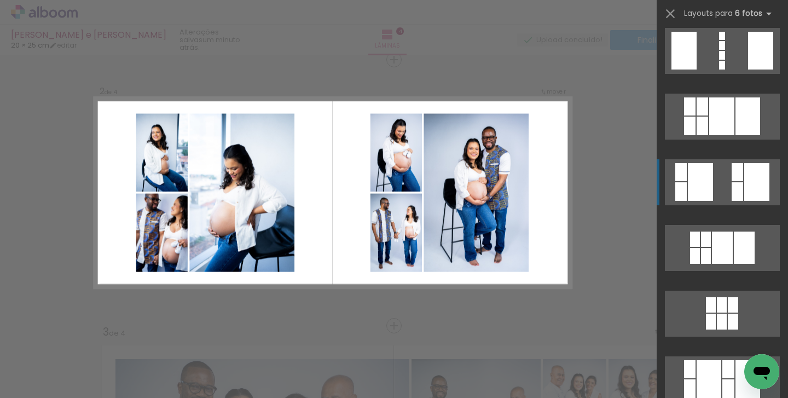
click at [721, 193] on quentale-layouter at bounding box center [722, 182] width 115 height 46
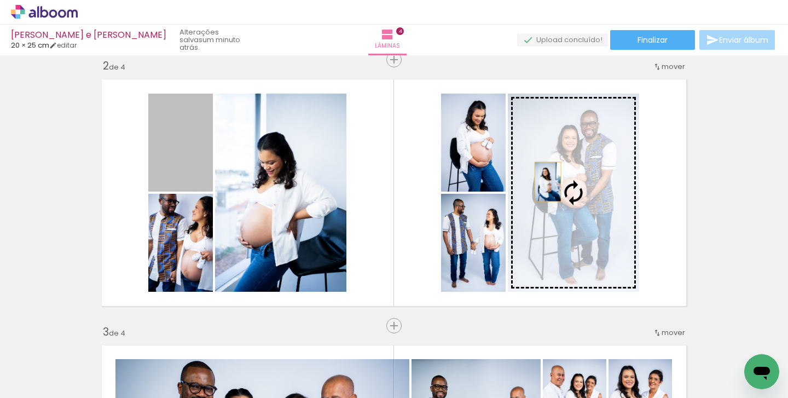
drag, startPoint x: 183, startPoint y: 166, endPoint x: 548, endPoint y: 182, distance: 365.3
click at [0, 0] on slot at bounding box center [0, 0] width 0 height 0
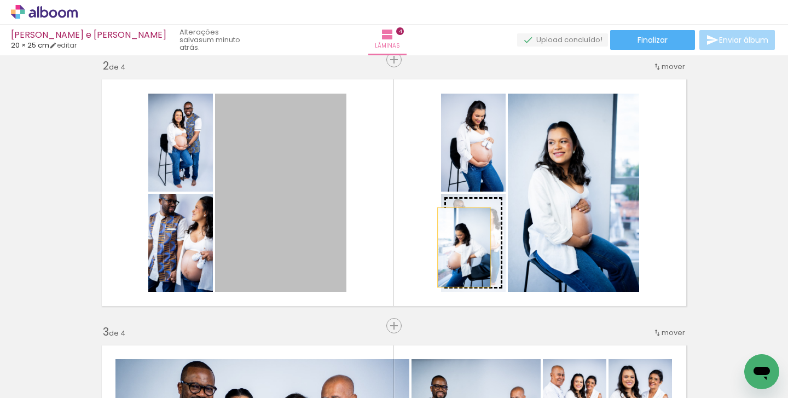
drag, startPoint x: 276, startPoint y: 222, endPoint x: 464, endPoint y: 247, distance: 190.0
click at [0, 0] on slot at bounding box center [0, 0] width 0 height 0
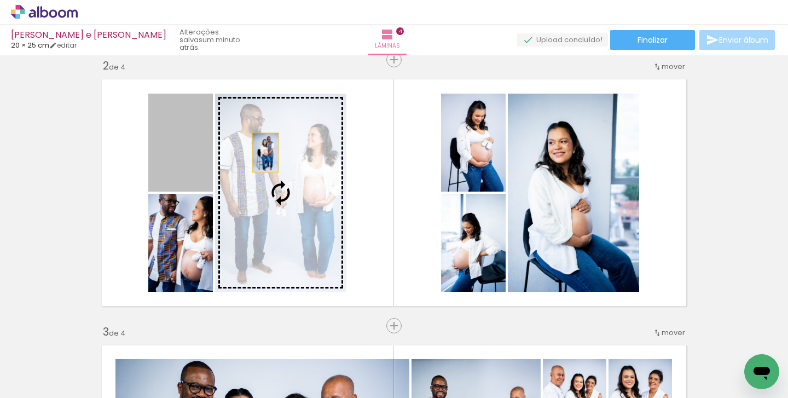
drag, startPoint x: 173, startPoint y: 130, endPoint x: 265, endPoint y: 153, distance: 95.2
click at [0, 0] on slot at bounding box center [0, 0] width 0 height 0
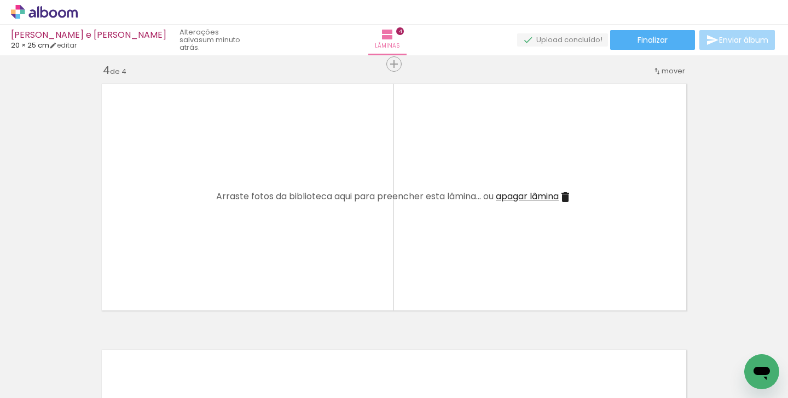
scroll to position [813, 0]
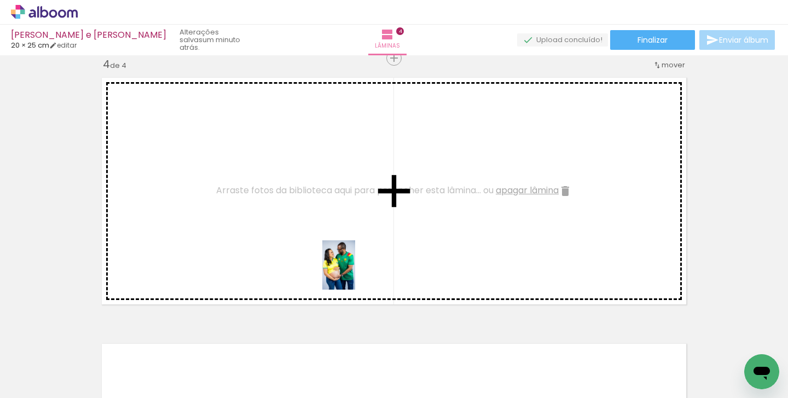
drag, startPoint x: 428, startPoint y: 366, endPoint x: 355, endPoint y: 273, distance: 117.7
click at [355, 273] on quentale-workspace at bounding box center [394, 199] width 788 height 398
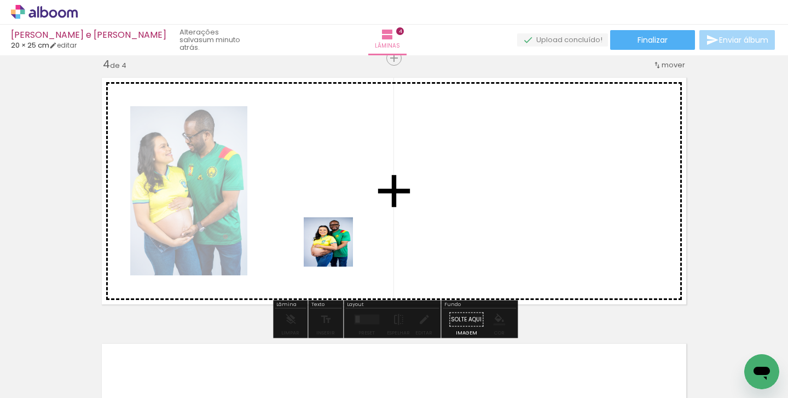
drag, startPoint x: 483, startPoint y: 365, endPoint x: 337, endPoint y: 250, distance: 186.3
click at [337, 250] on quentale-workspace at bounding box center [394, 199] width 788 height 398
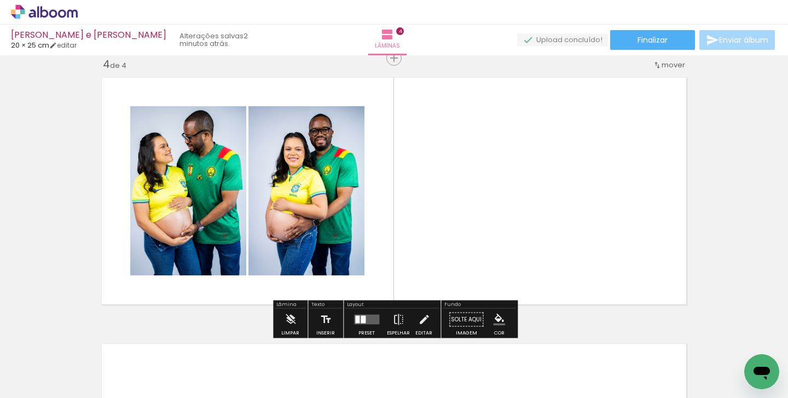
drag, startPoint x: 492, startPoint y: 363, endPoint x: 498, endPoint y: 361, distance: 5.7
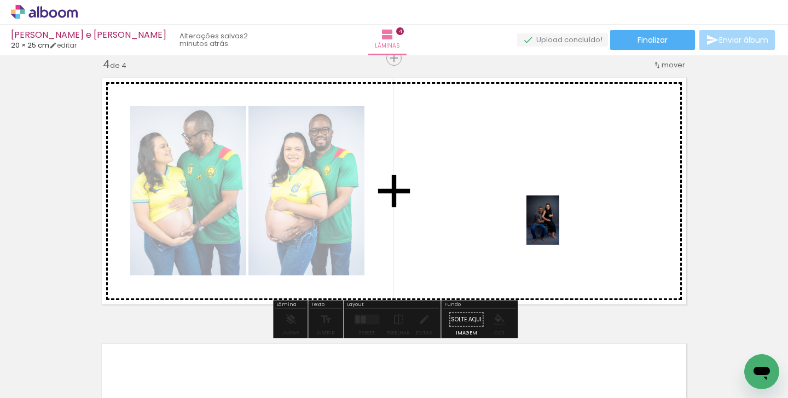
drag, startPoint x: 556, startPoint y: 374, endPoint x: 559, endPoint y: 228, distance: 145.6
click at [559, 228] on quentale-workspace at bounding box center [394, 199] width 788 height 398
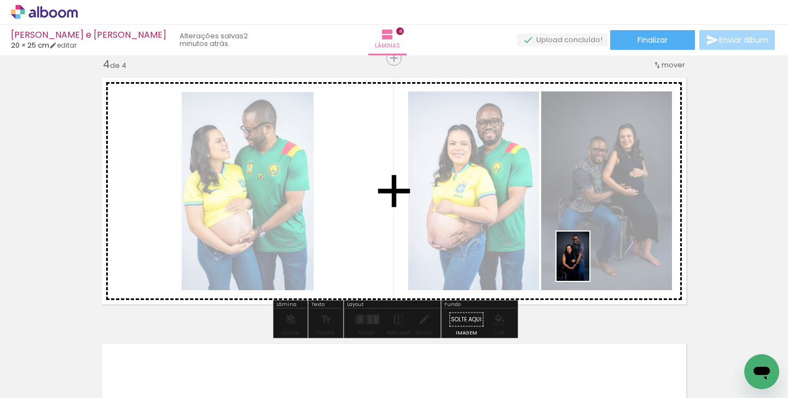
drag, startPoint x: 601, startPoint y: 364, endPoint x: 589, endPoint y: 264, distance: 100.3
click at [589, 264] on quentale-workspace at bounding box center [394, 199] width 788 height 398
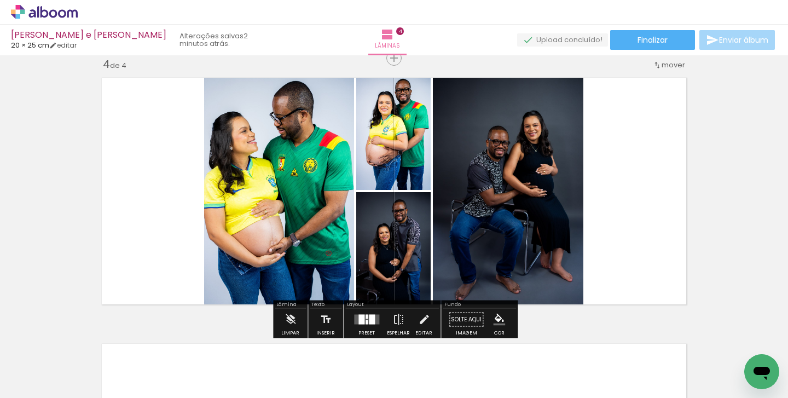
scroll to position [0, 1133]
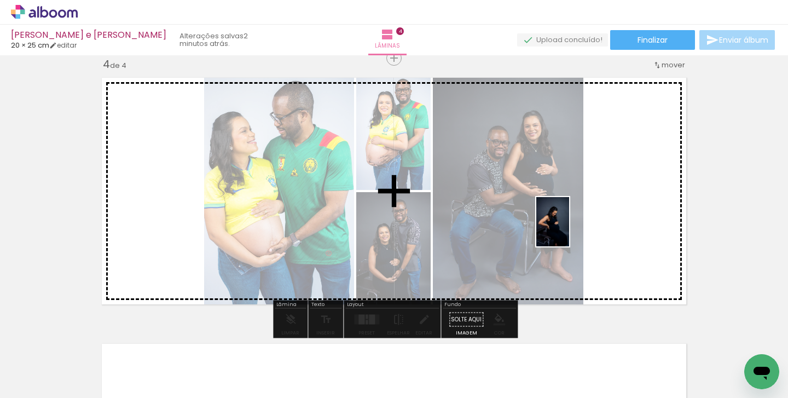
drag, startPoint x: 209, startPoint y: 376, endPoint x: 569, endPoint y: 230, distance: 388.6
click at [569, 230] on quentale-workspace at bounding box center [394, 199] width 788 height 398
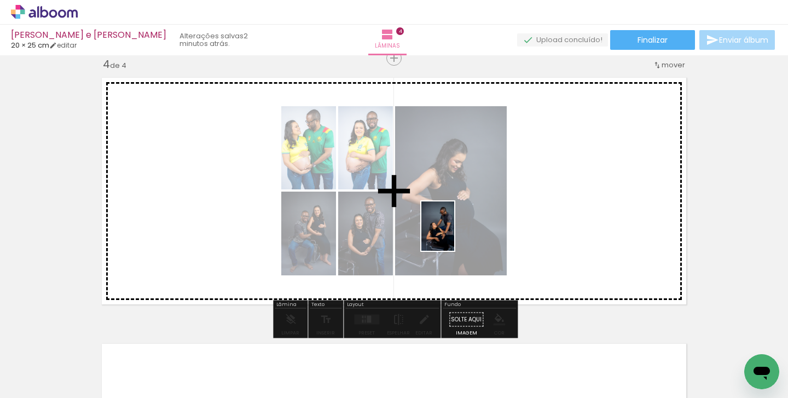
drag, startPoint x: 265, startPoint y: 366, endPoint x: 454, endPoint y: 234, distance: 230.3
click at [454, 234] on quentale-workspace at bounding box center [394, 199] width 788 height 398
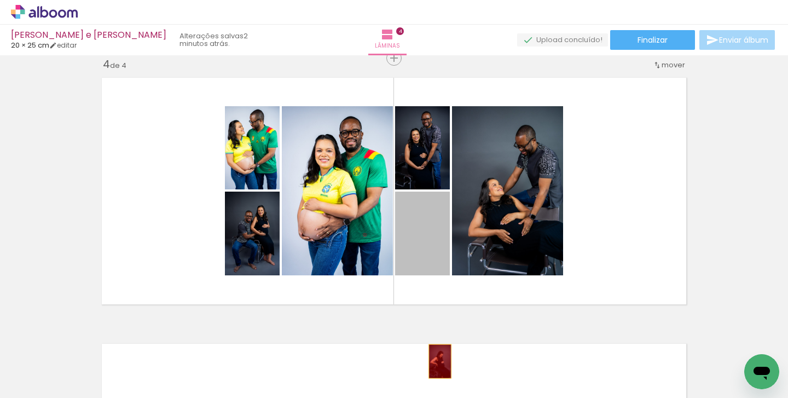
drag, startPoint x: 414, startPoint y: 241, endPoint x: 440, endPoint y: 361, distance: 122.6
click at [440, 361] on quentale-workspace at bounding box center [394, 199] width 788 height 398
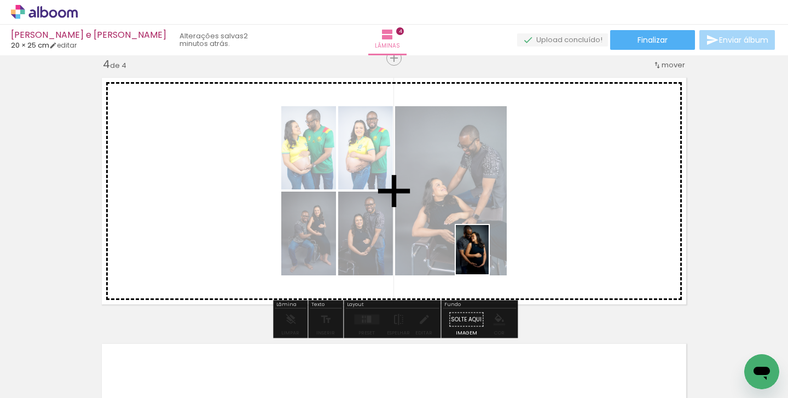
drag, startPoint x: 325, startPoint y: 374, endPoint x: 513, endPoint y: 253, distance: 224.0
click at [513, 253] on quentale-workspace at bounding box center [394, 199] width 788 height 398
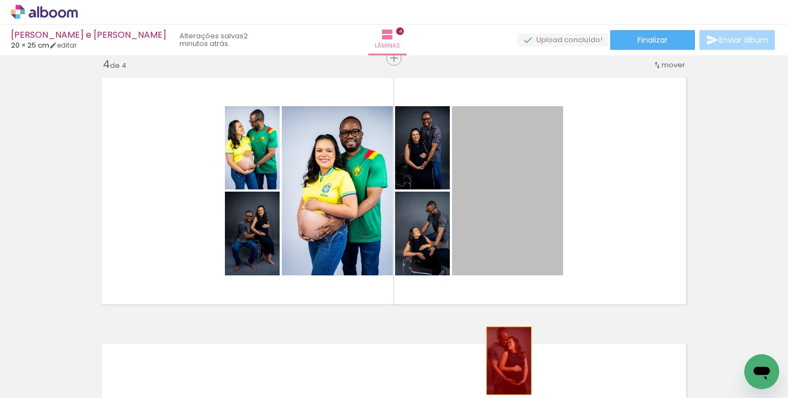
drag, startPoint x: 489, startPoint y: 221, endPoint x: 509, endPoint y: 361, distance: 140.9
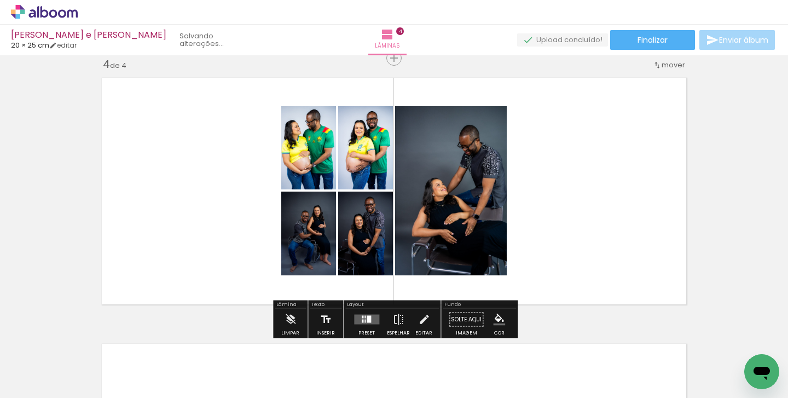
scroll to position [849, 0]
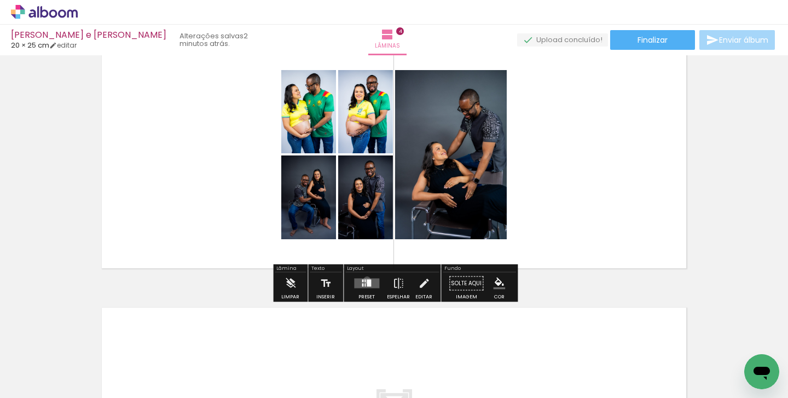
click at [367, 280] on div at bounding box center [369, 283] width 4 height 7
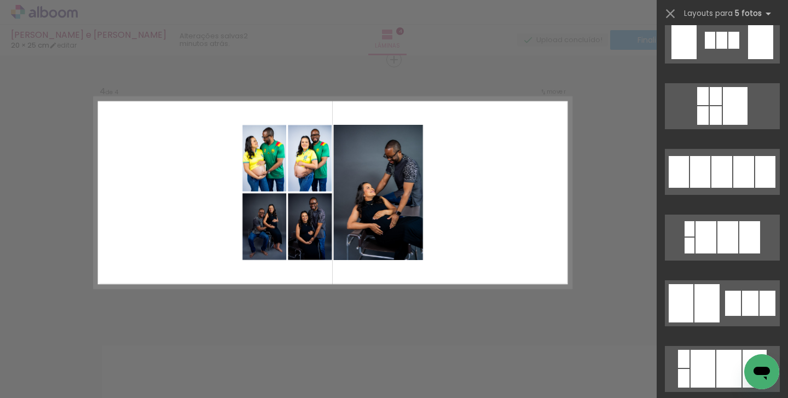
scroll to position [1531, 0]
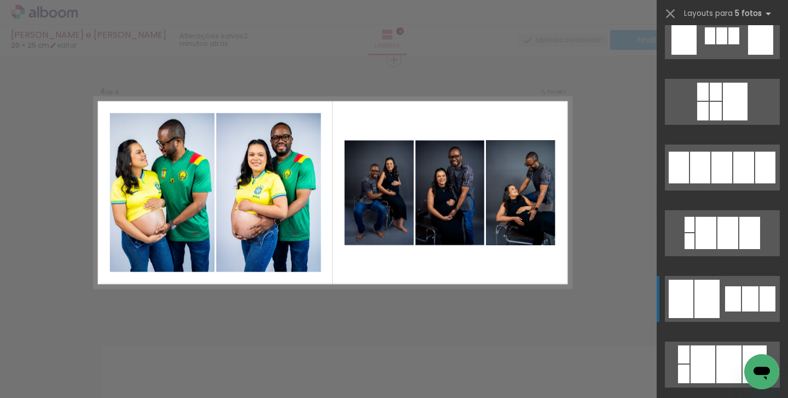
click at [715, 283] on div at bounding box center [706, 299] width 25 height 38
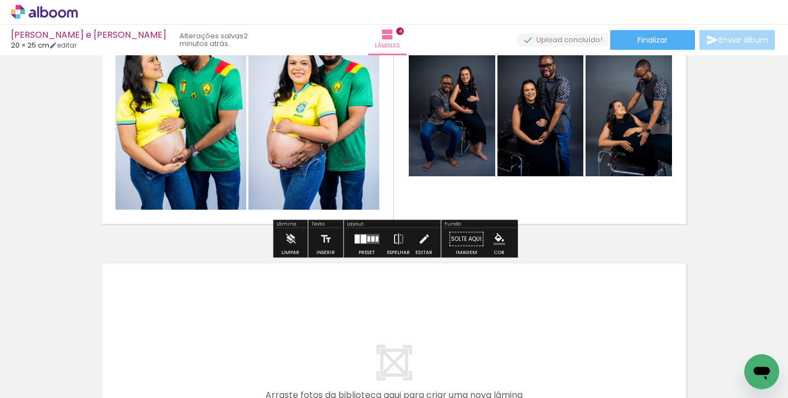
scroll to position [985, 0]
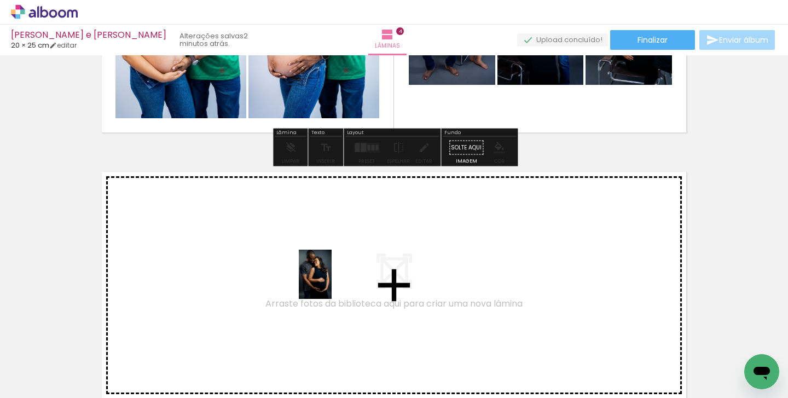
drag, startPoint x: 326, startPoint y: 356, endPoint x: 332, endPoint y: 282, distance: 73.6
click at [332, 282] on quentale-workspace at bounding box center [394, 199] width 788 height 398
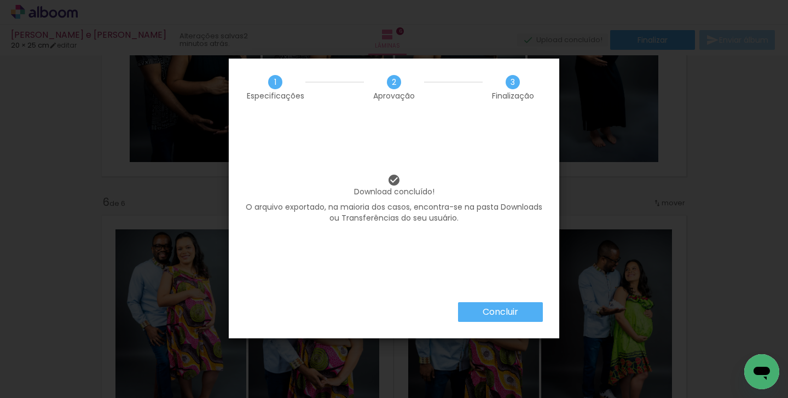
scroll to position [0, 1133]
click at [473, 306] on paper-button "Concluir" at bounding box center [500, 312] width 85 height 20
